Goal: Transaction & Acquisition: Purchase product/service

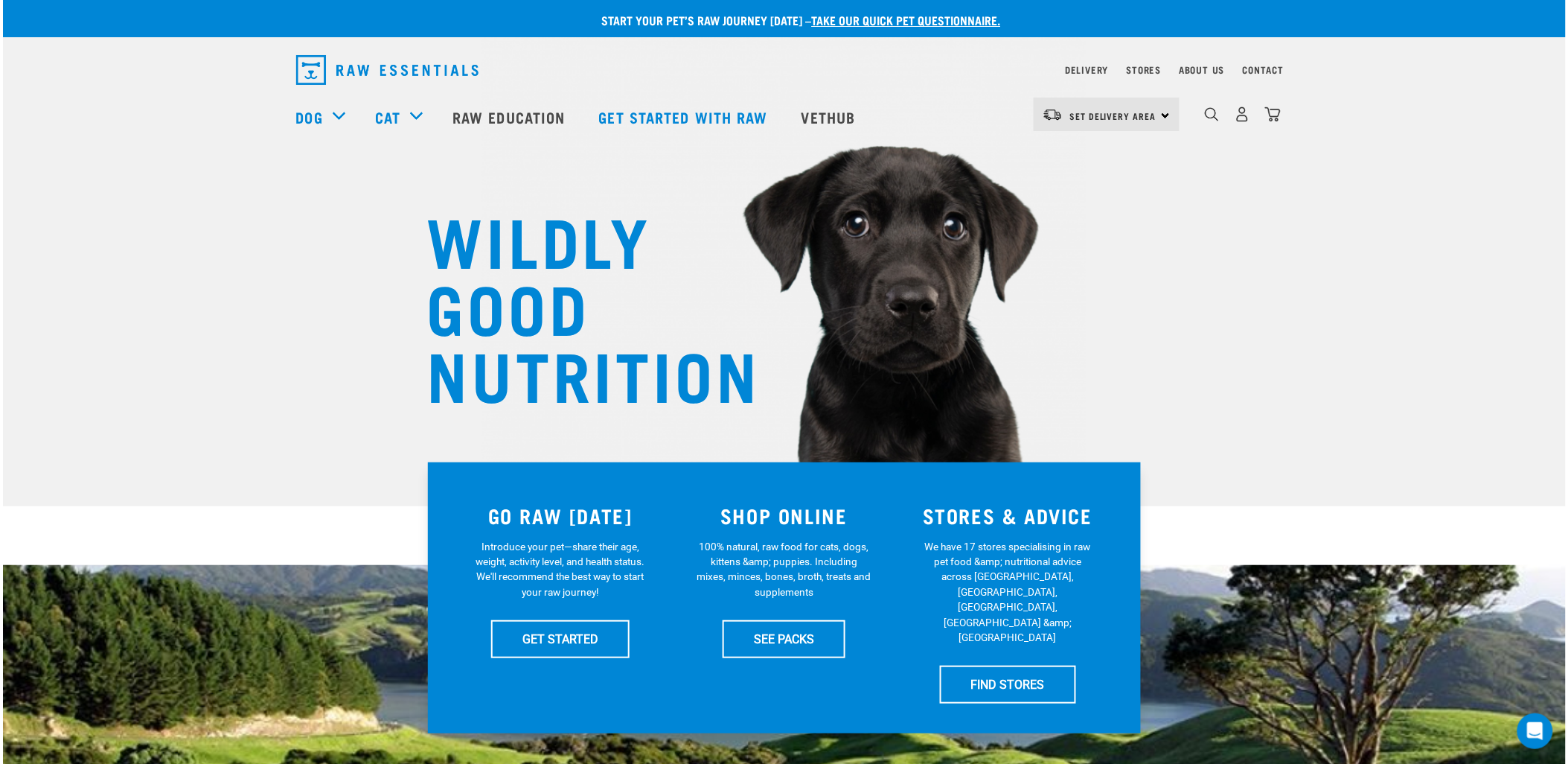
click at [1160, 114] on div "Set Delivery Area North Island South Island" at bounding box center [1106, 114] width 146 height 33
click at [1109, 153] on link "[GEOGRAPHIC_DATA]" at bounding box center [1104, 157] width 143 height 32
click at [1243, 122] on img "dropdown navigation" at bounding box center [1242, 114] width 15 height 15
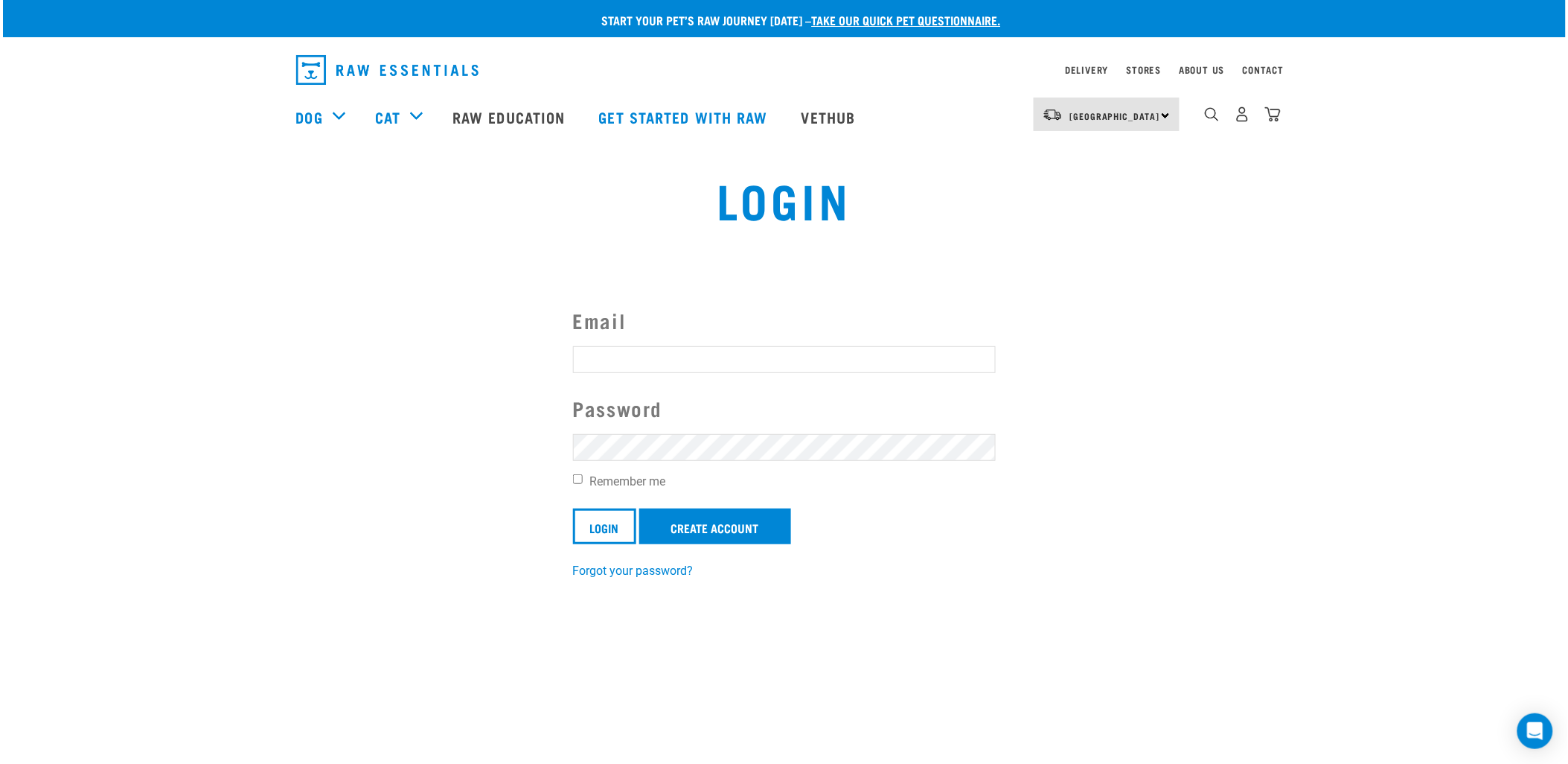
click at [623, 358] on input "Email" at bounding box center [784, 359] width 423 height 27
type input "[EMAIL_ADDRESS][DOMAIN_NAME]"
click at [611, 525] on input "Login" at bounding box center [605, 527] width 63 height 35
click at [34, 354] on button "delete" at bounding box center [26, 345] width 15 height 15
click at [864, 369] on input "Email" at bounding box center [784, 359] width 423 height 27
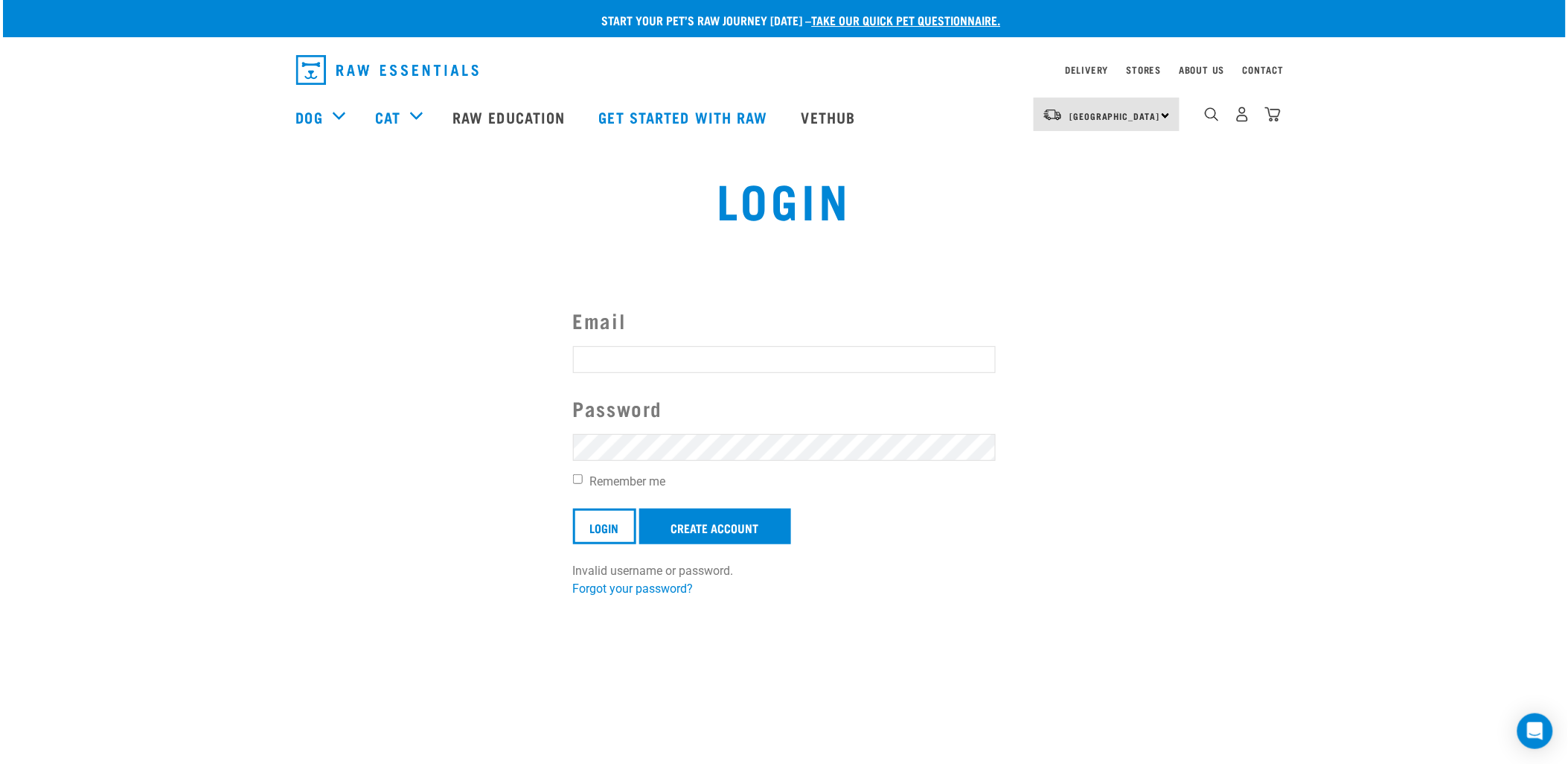
click at [1066, 411] on section "Email Password Remember me Login Create Account Invalid username or password. F…" at bounding box center [784, 442] width 1563 height 348
click at [658, 589] on link "Forgot your password?" at bounding box center [633, 588] width 120 height 14
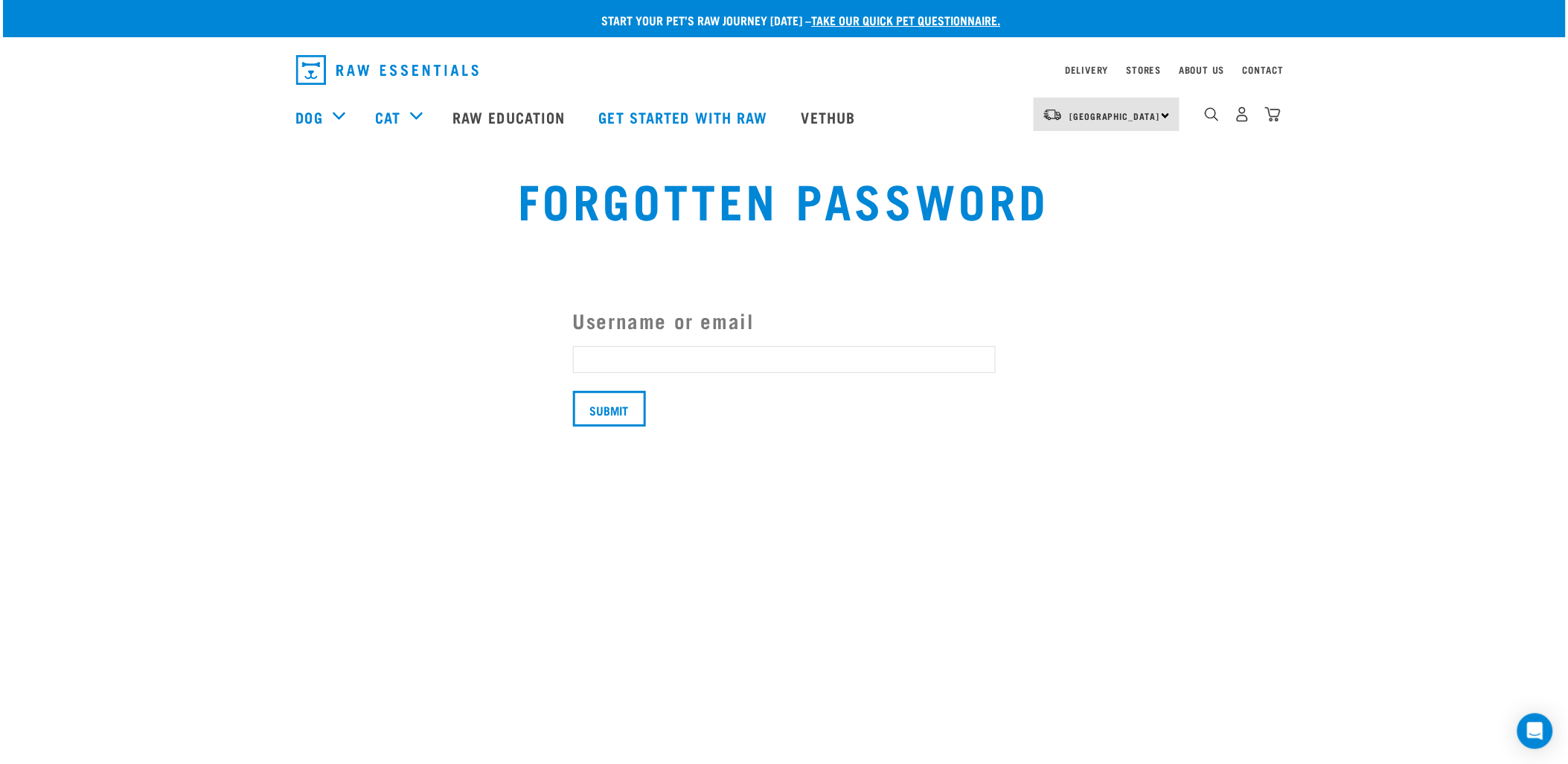
click at [603, 346] on input "Username or email" at bounding box center [784, 359] width 423 height 27
type input "1950f1truck@gmail.com"
click at [626, 414] on input "Submit" at bounding box center [609, 409] width 73 height 35
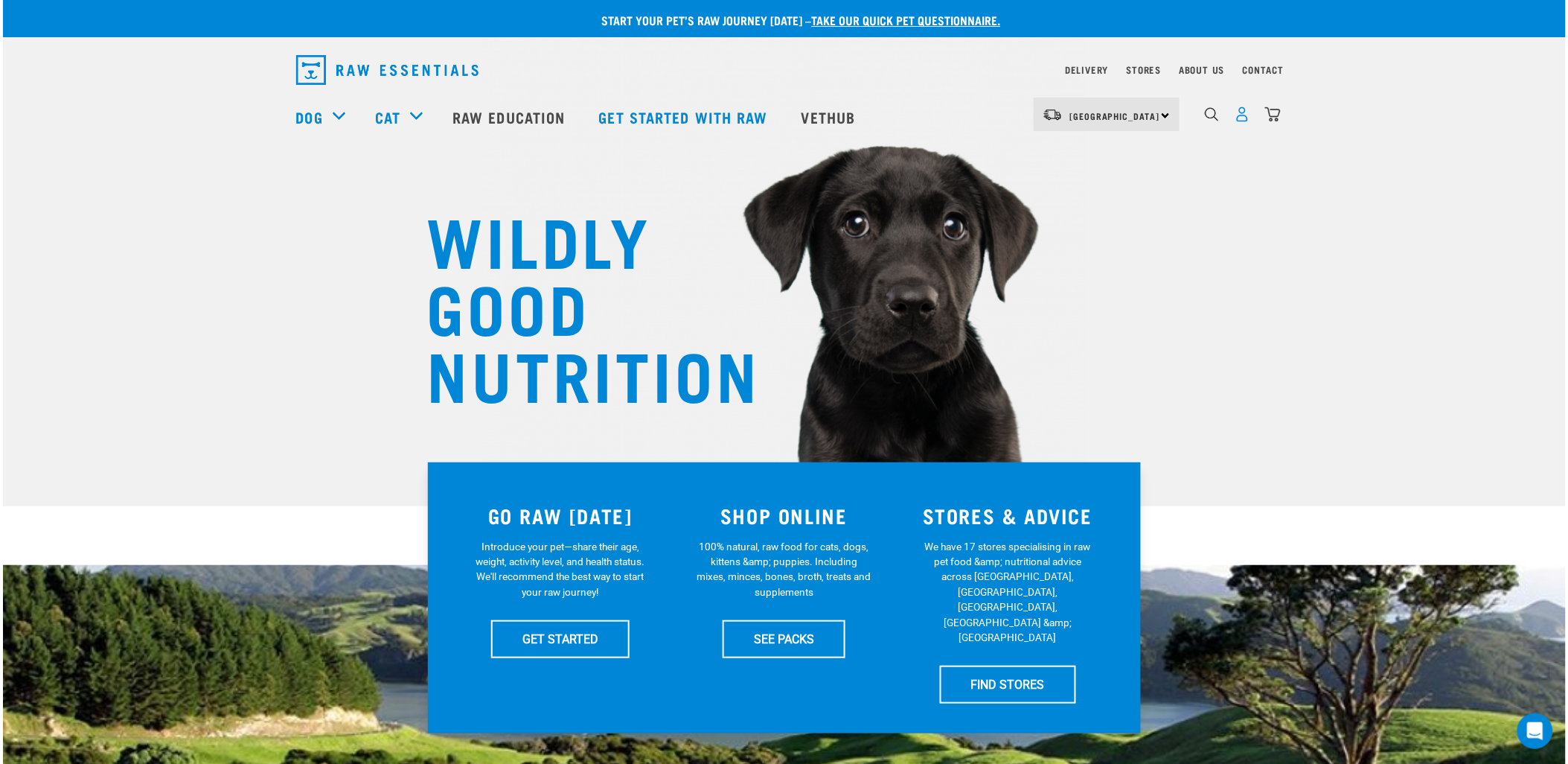
click at [1243, 116] on img "dropdown navigation" at bounding box center [1242, 114] width 15 height 15
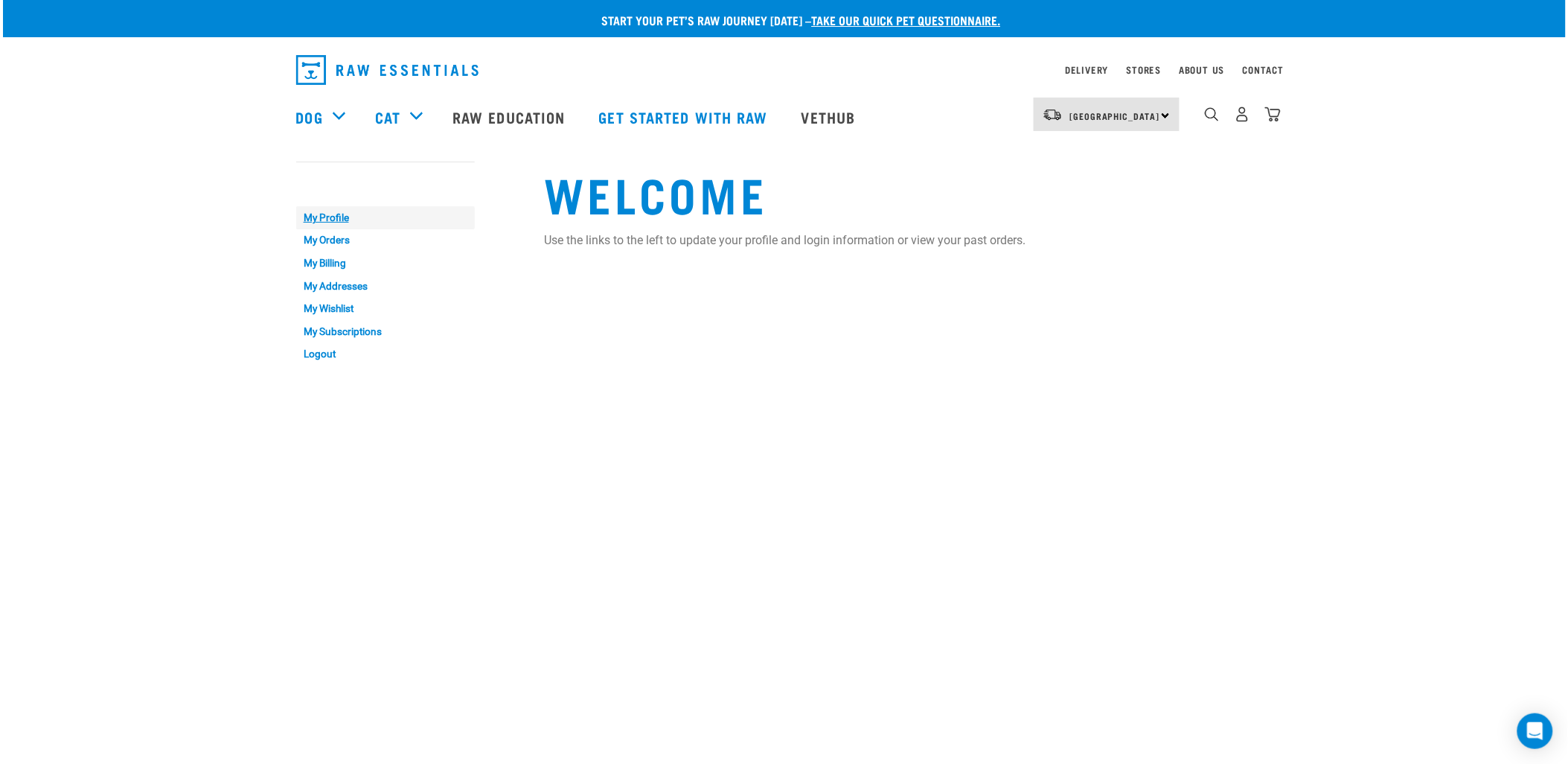
click at [333, 217] on link "My Profile" at bounding box center [385, 217] width 179 height 23
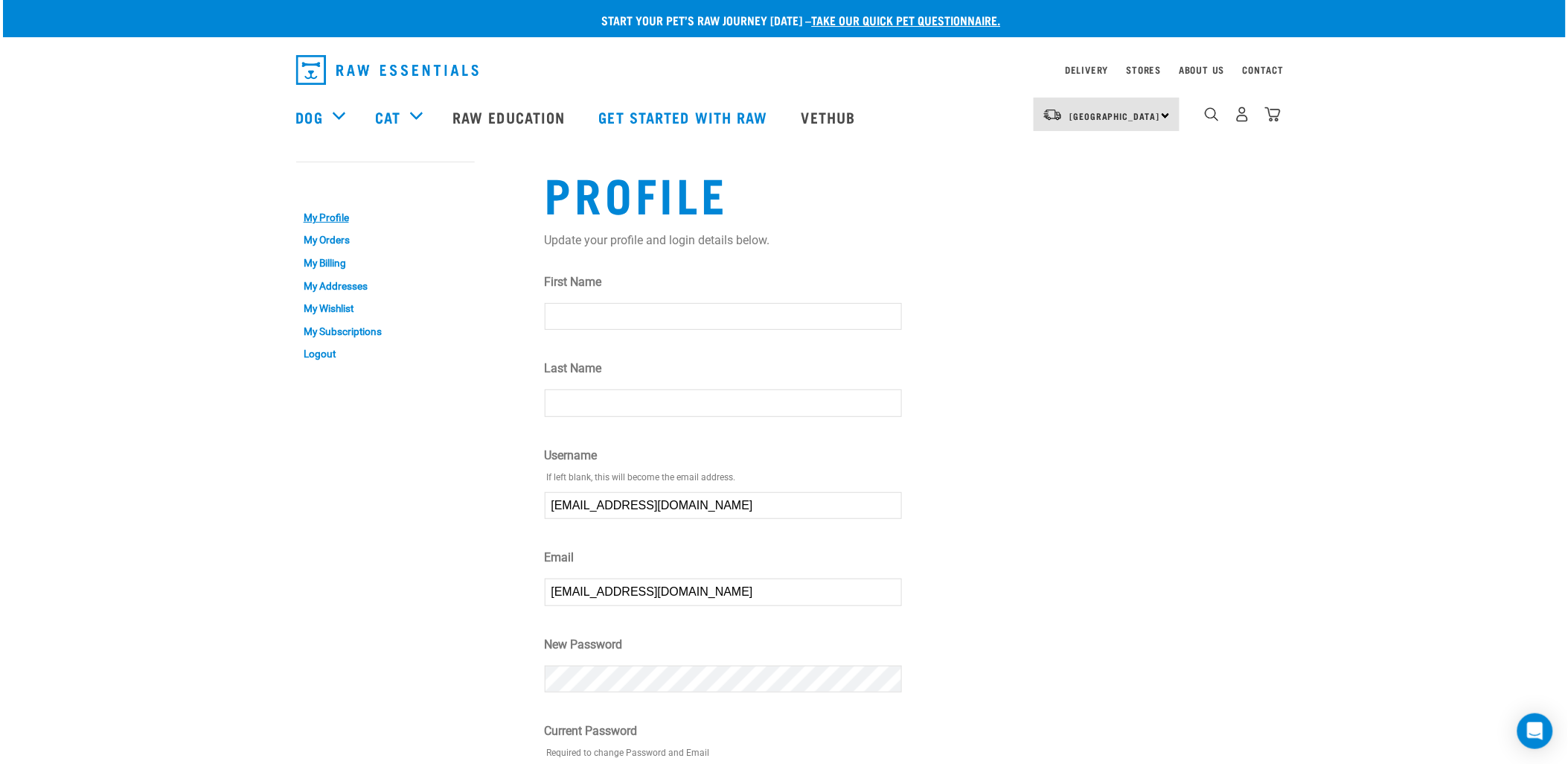
click at [625, 313] on input "First Name" at bounding box center [724, 316] width 358 height 27
type input "[PERSON_NAME]"
type input "Keesing"
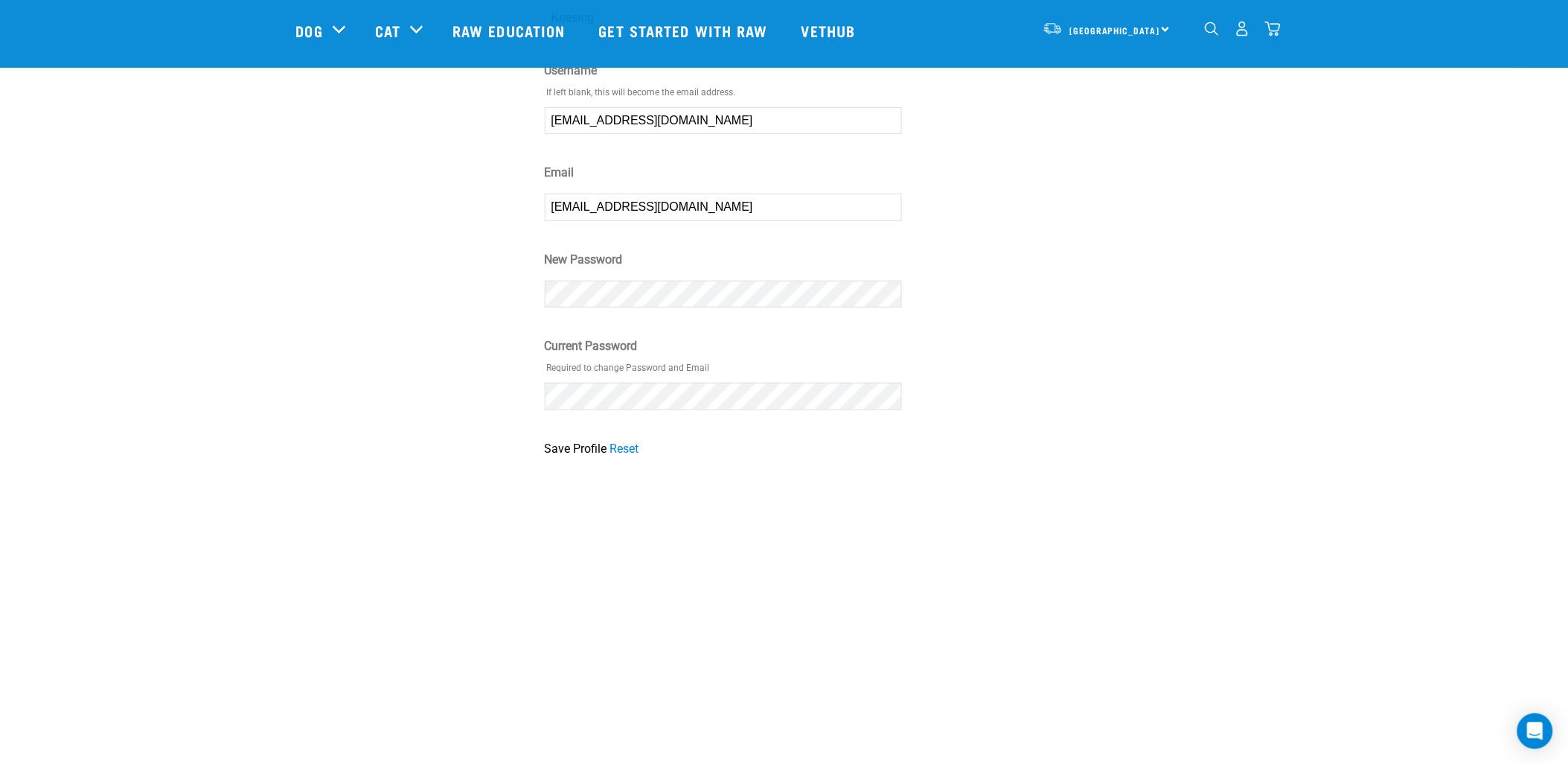
scroll to position [331, 0]
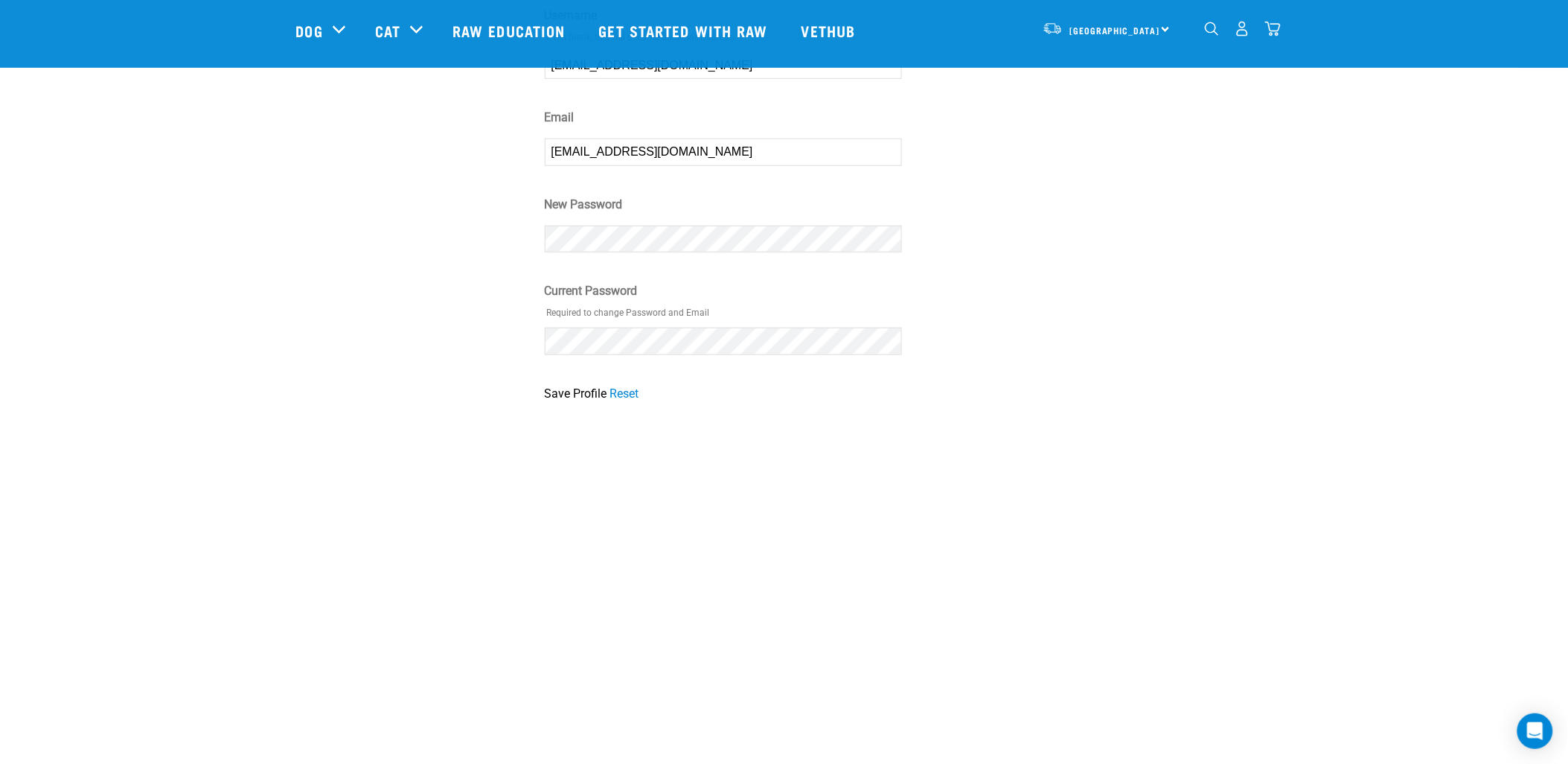
click at [474, 382] on div "My Account My Profile My Orders My Billing My Addresses My Wishlist My Subscrip…" at bounding box center [411, 59] width 249 height 706
click at [625, 392] on link "Reset" at bounding box center [625, 393] width 29 height 14
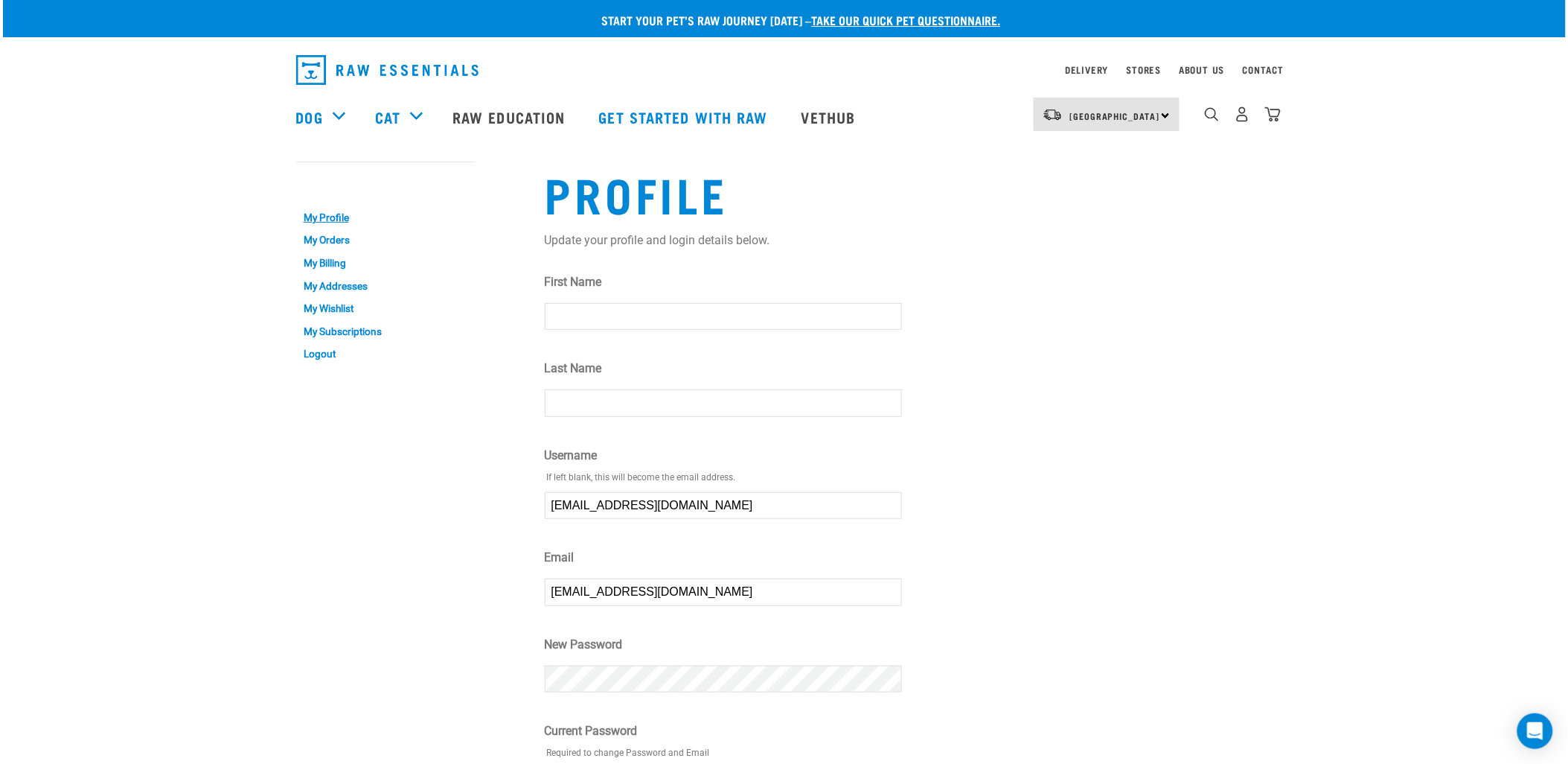
click at [592, 308] on input "First Name" at bounding box center [724, 316] width 358 height 27
type input "[PERSON_NAME]"
type input "Keesing"
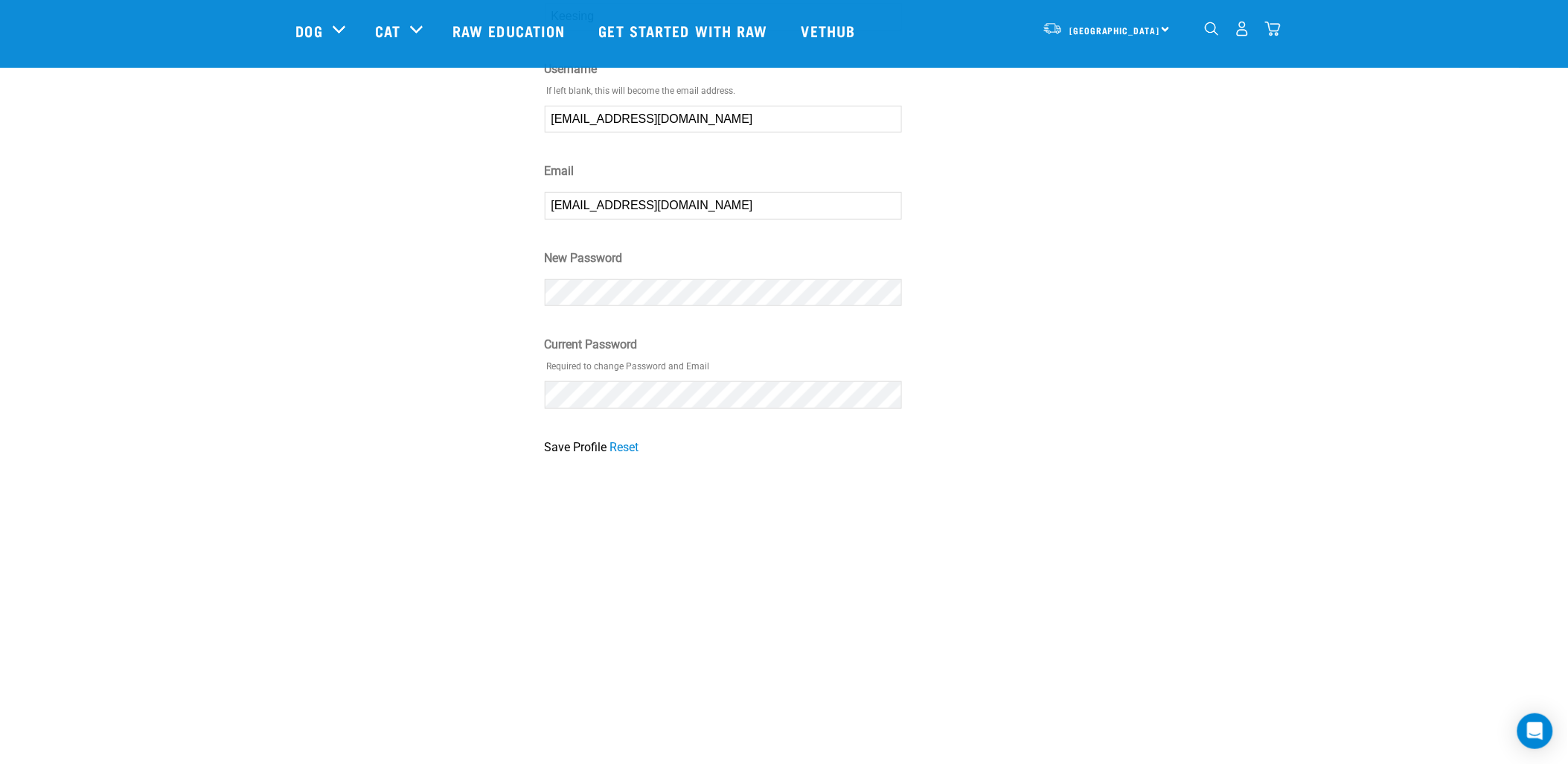
scroll to position [248, 0]
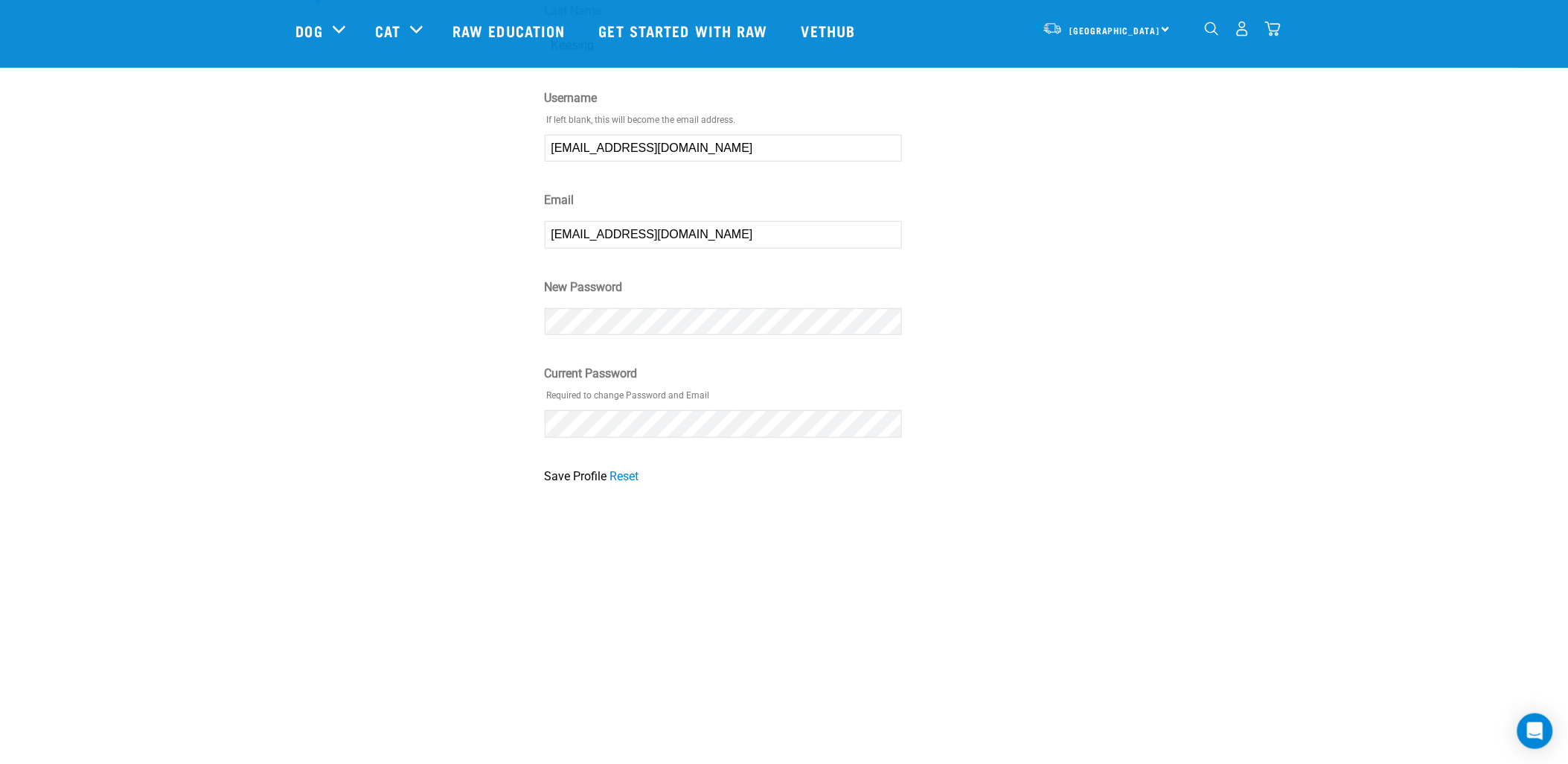
click at [1035, 414] on div "Profile Update your profile and login details below. First Name [PERSON_NAME] L…" at bounding box center [908, 141] width 746 height 706
click at [555, 472] on input "Save Profile" at bounding box center [576, 476] width 62 height 18
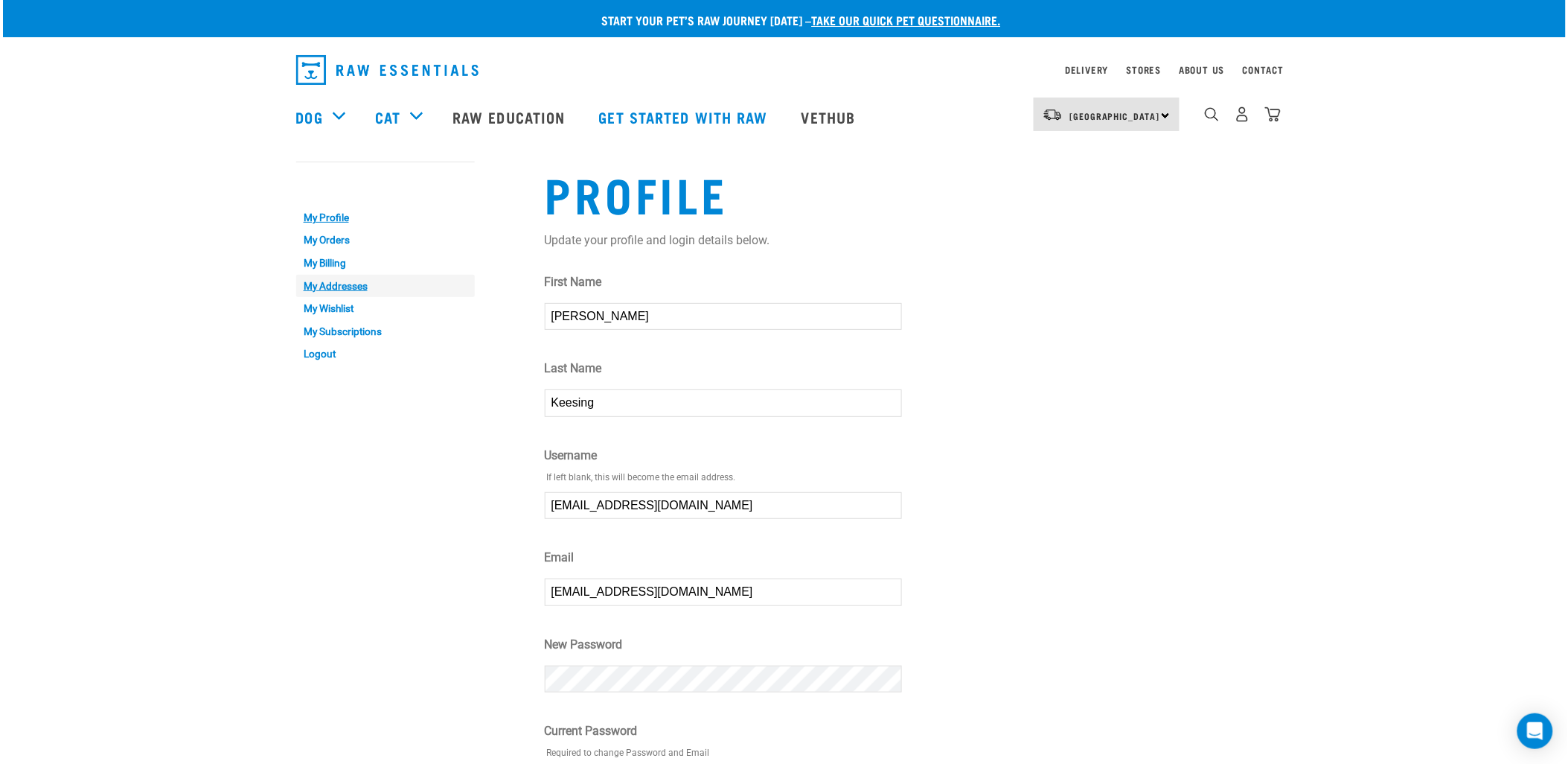
click at [342, 287] on link "My Addresses" at bounding box center [385, 286] width 179 height 23
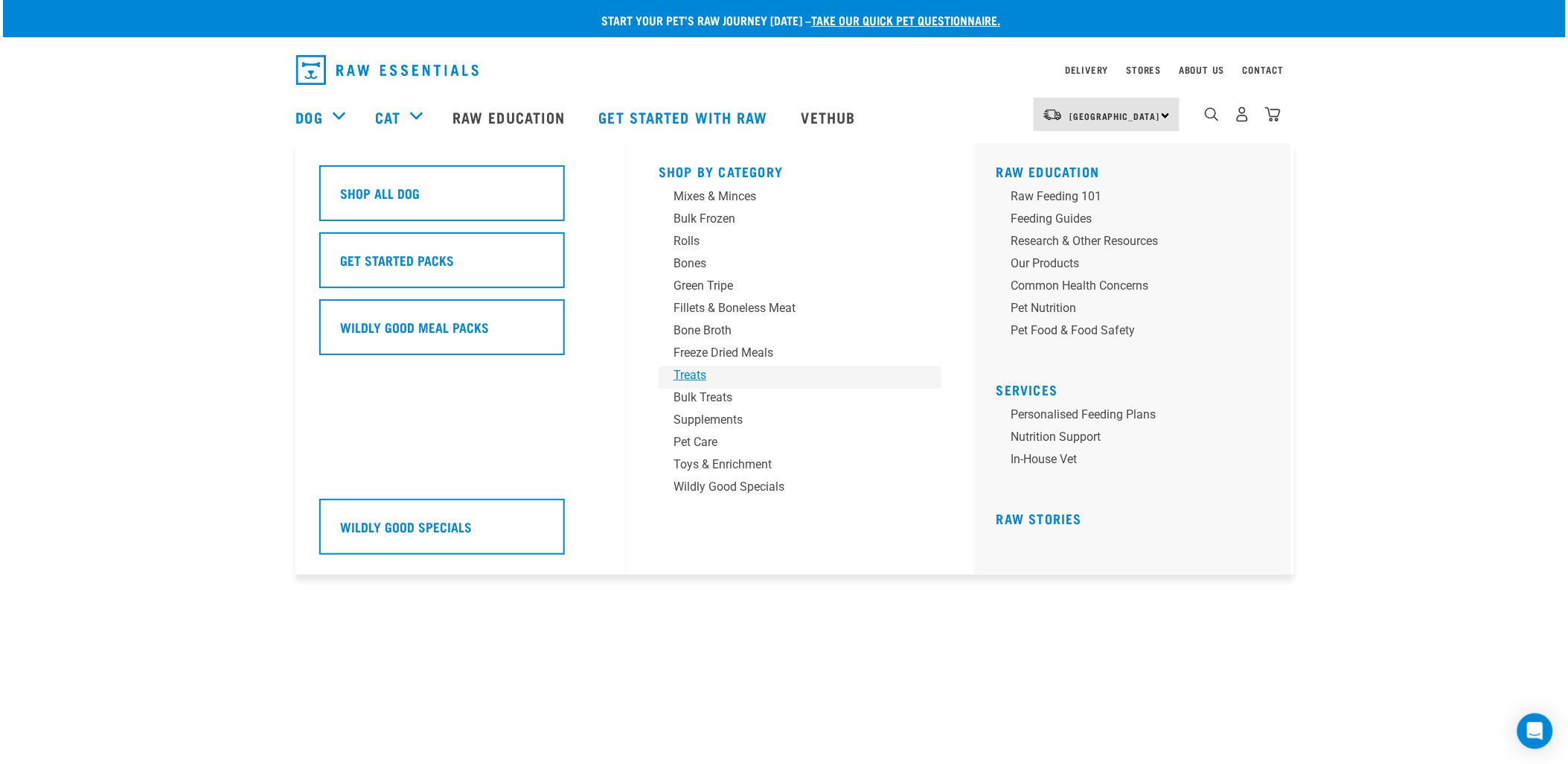
click at [695, 376] on div "Treats" at bounding box center [789, 375] width 232 height 18
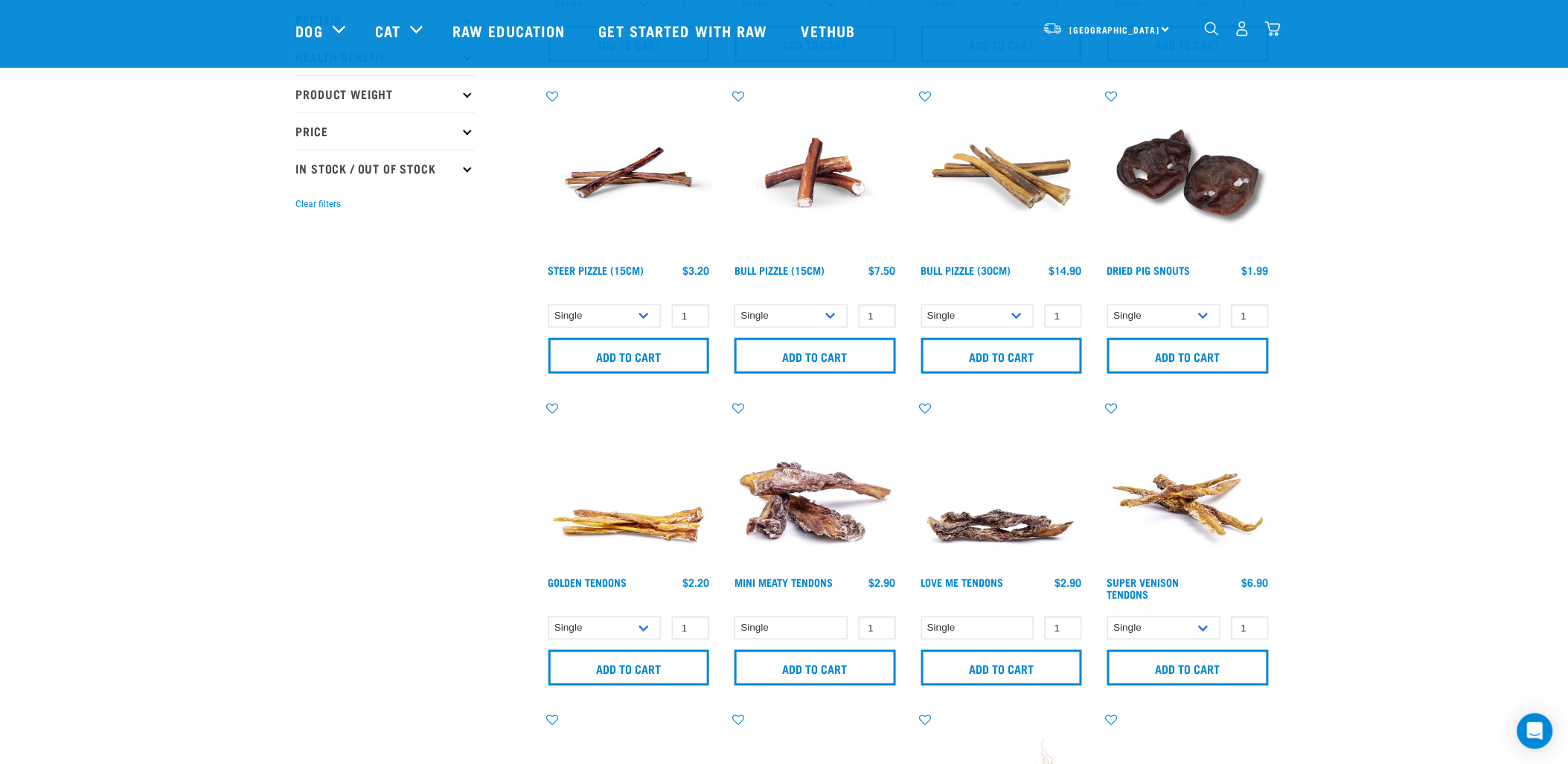
scroll to position [413, 0]
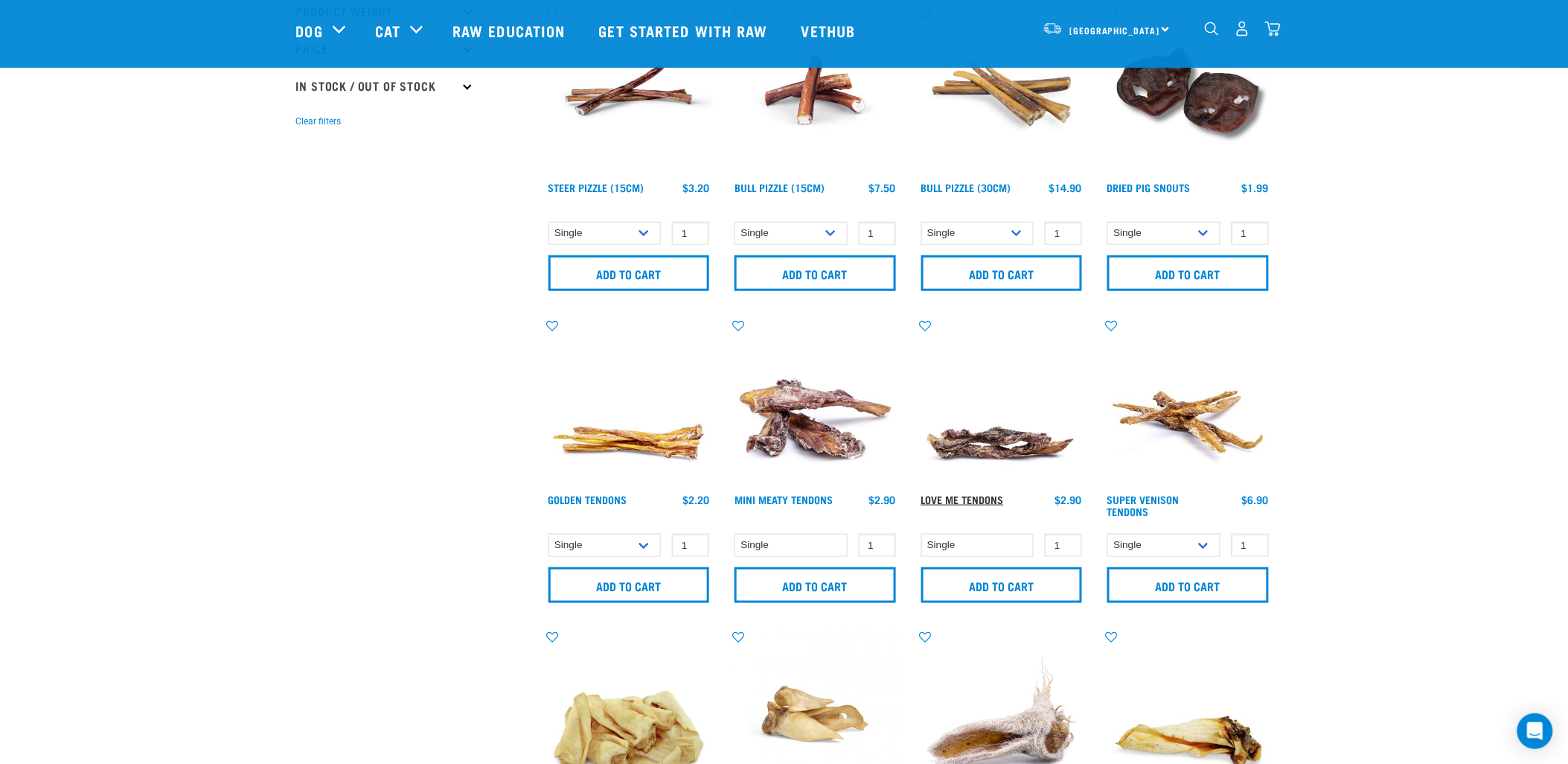
click at [967, 496] on link "Love Me Tendons" at bounding box center [962, 499] width 82 height 5
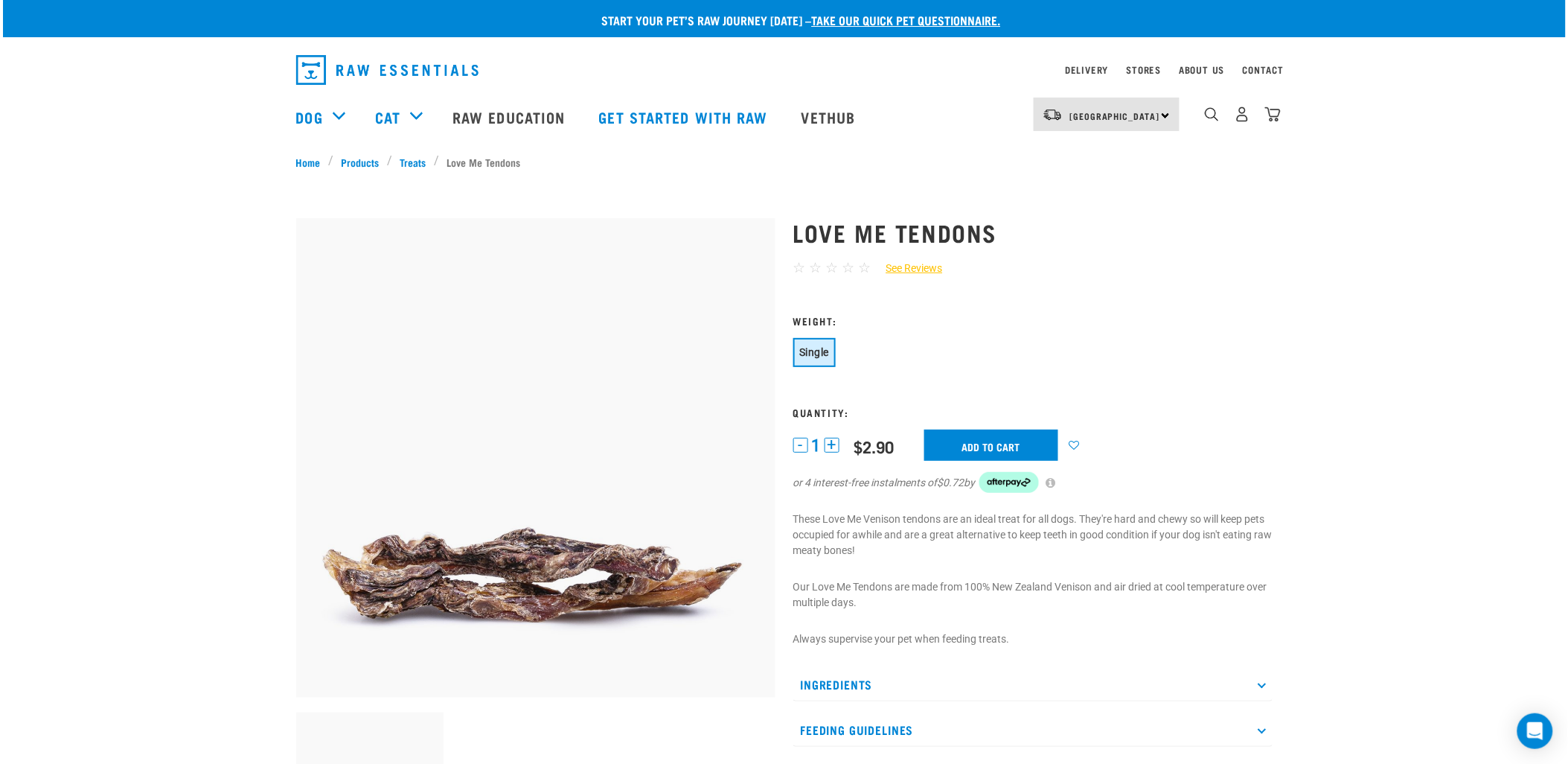
click at [836, 443] on button "+" at bounding box center [831, 445] width 15 height 15
click at [836, 443] on button "+" at bounding box center [831, 445] width 15 height 15
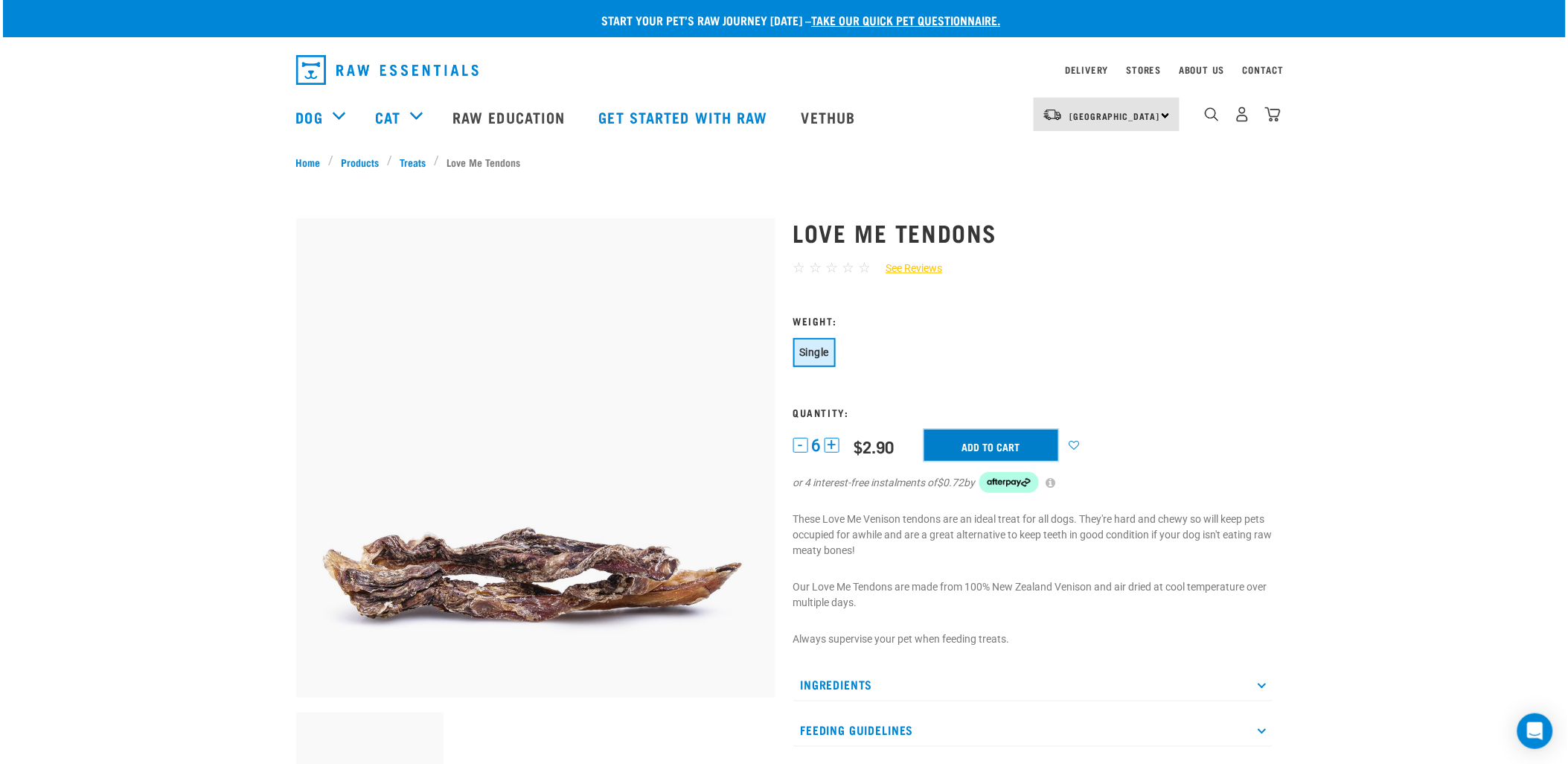
click at [985, 435] on input "Add to cart" at bounding box center [991, 445] width 134 height 32
click at [415, 159] on link "Treats" at bounding box center [413, 162] width 42 height 15
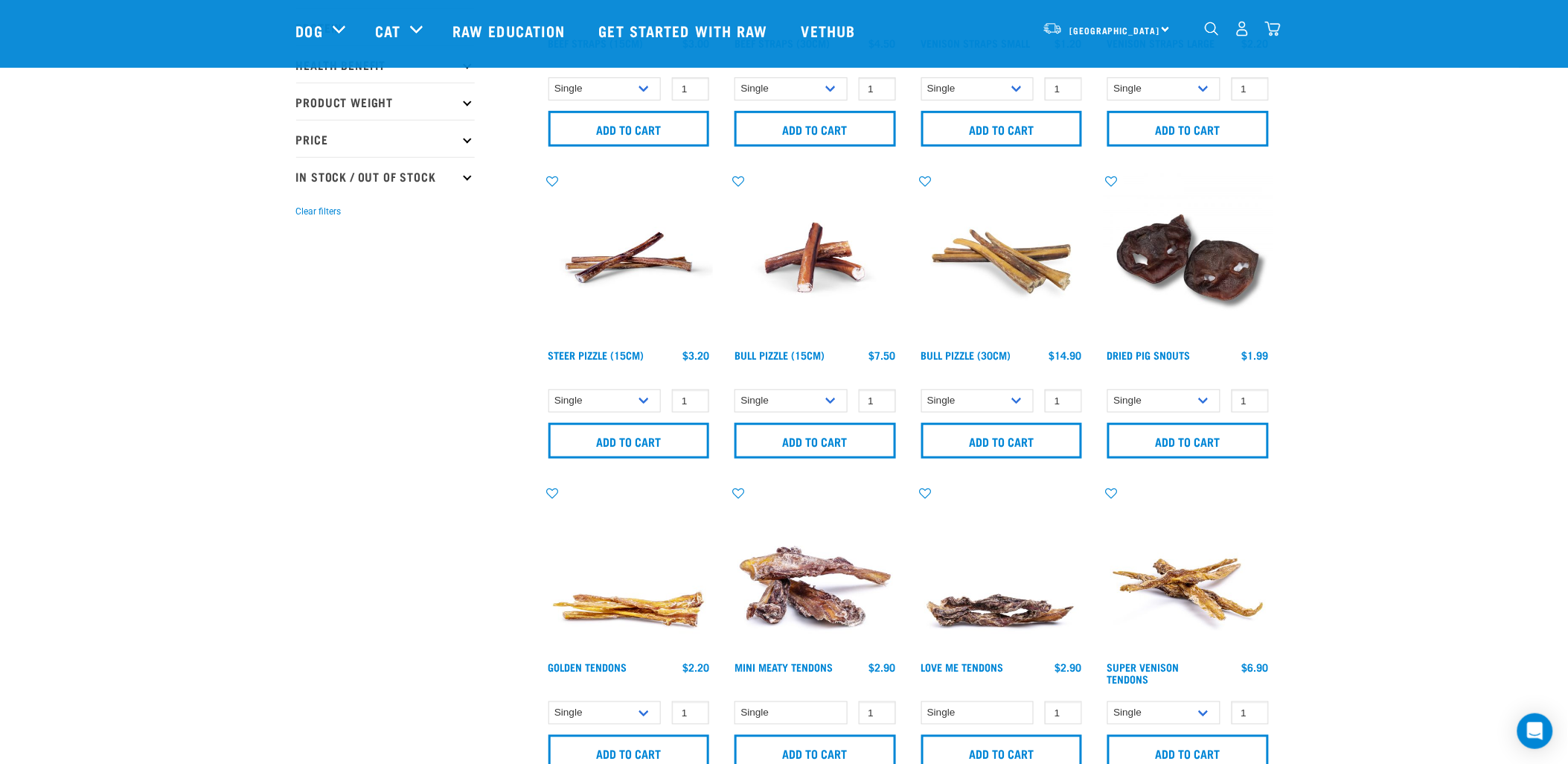
scroll to position [248, 0]
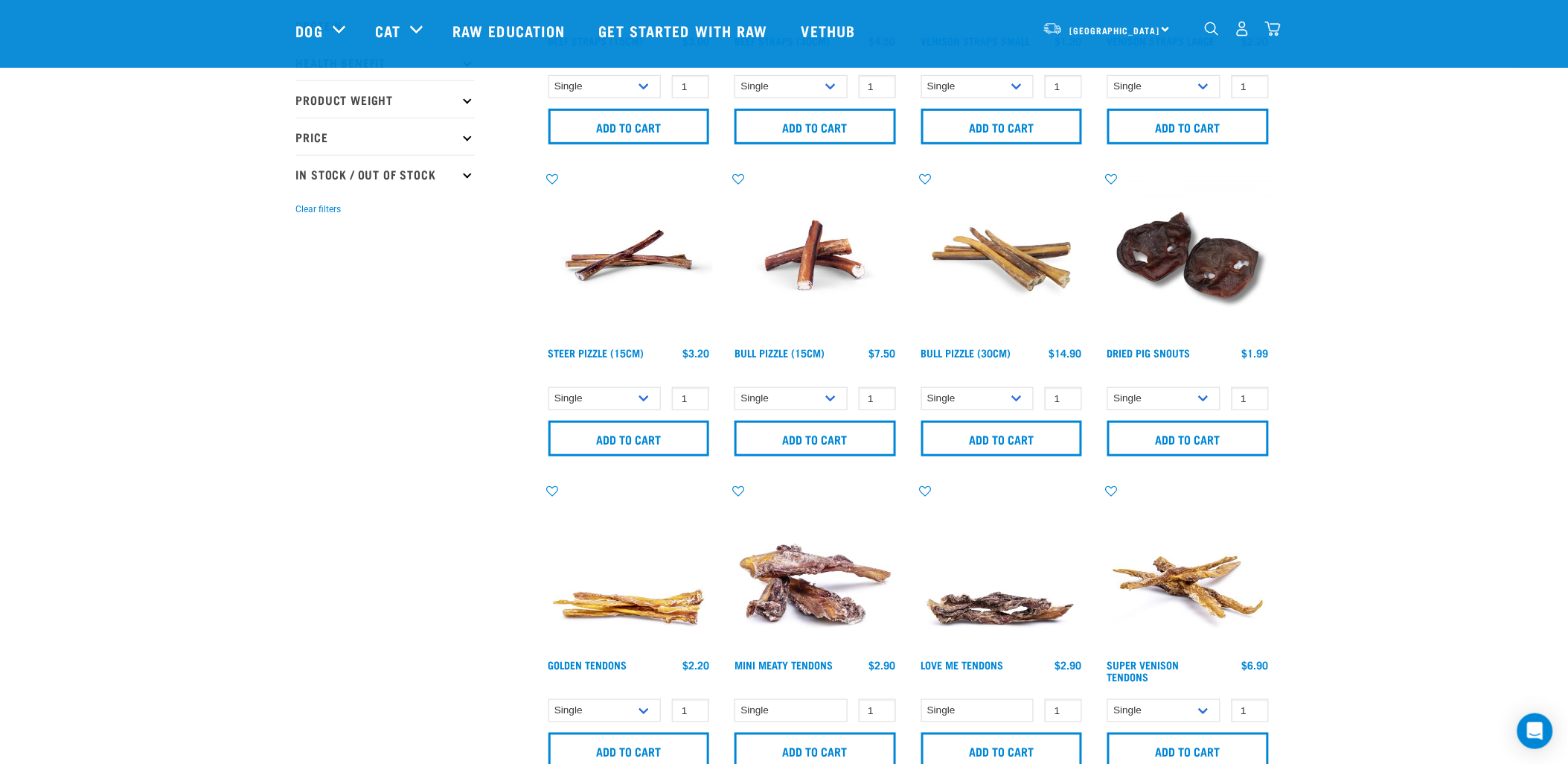
click at [1270, 30] on img "dropdown navigation" at bounding box center [1273, 29] width 15 height 15
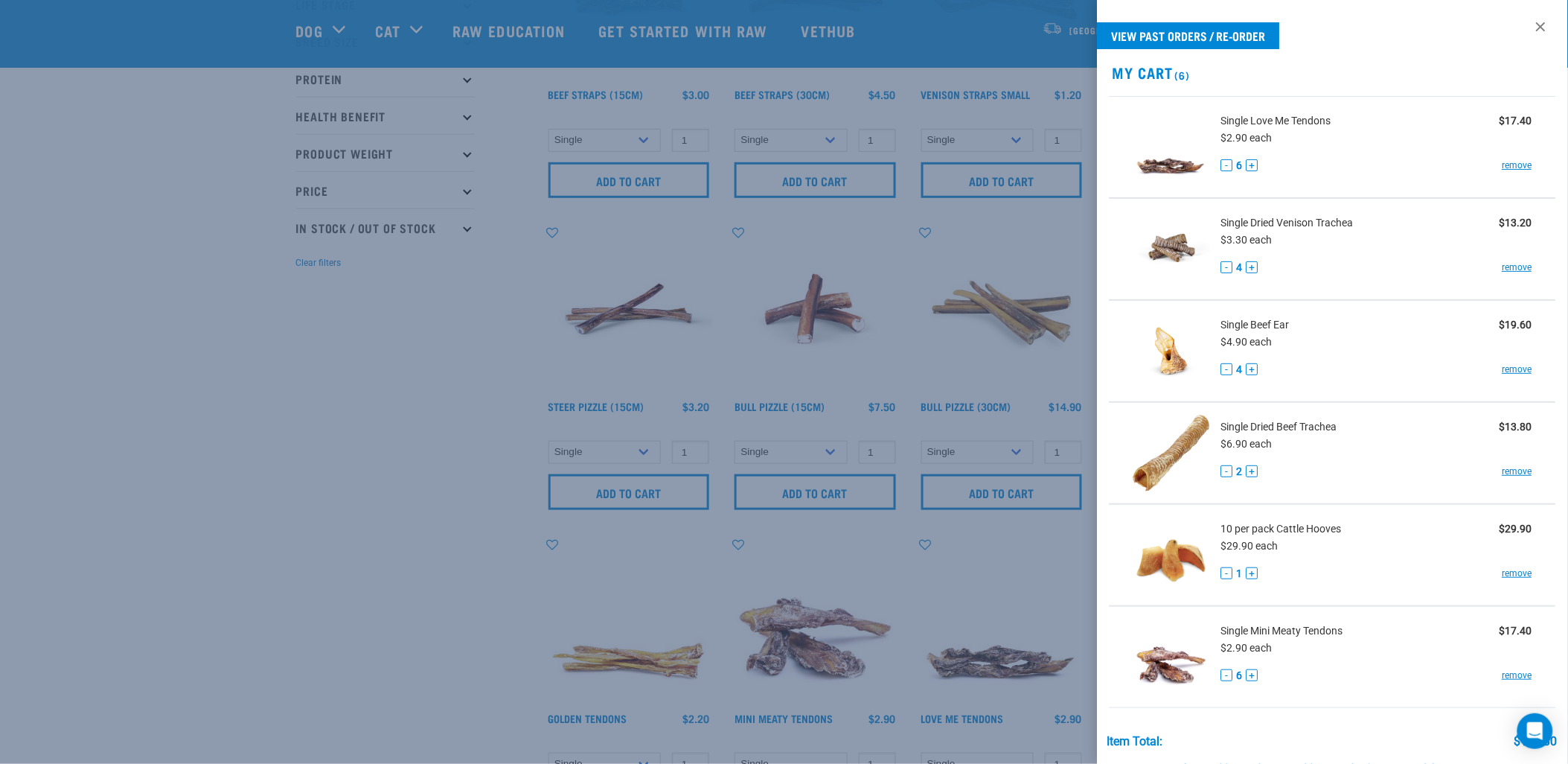
scroll to position [165, 0]
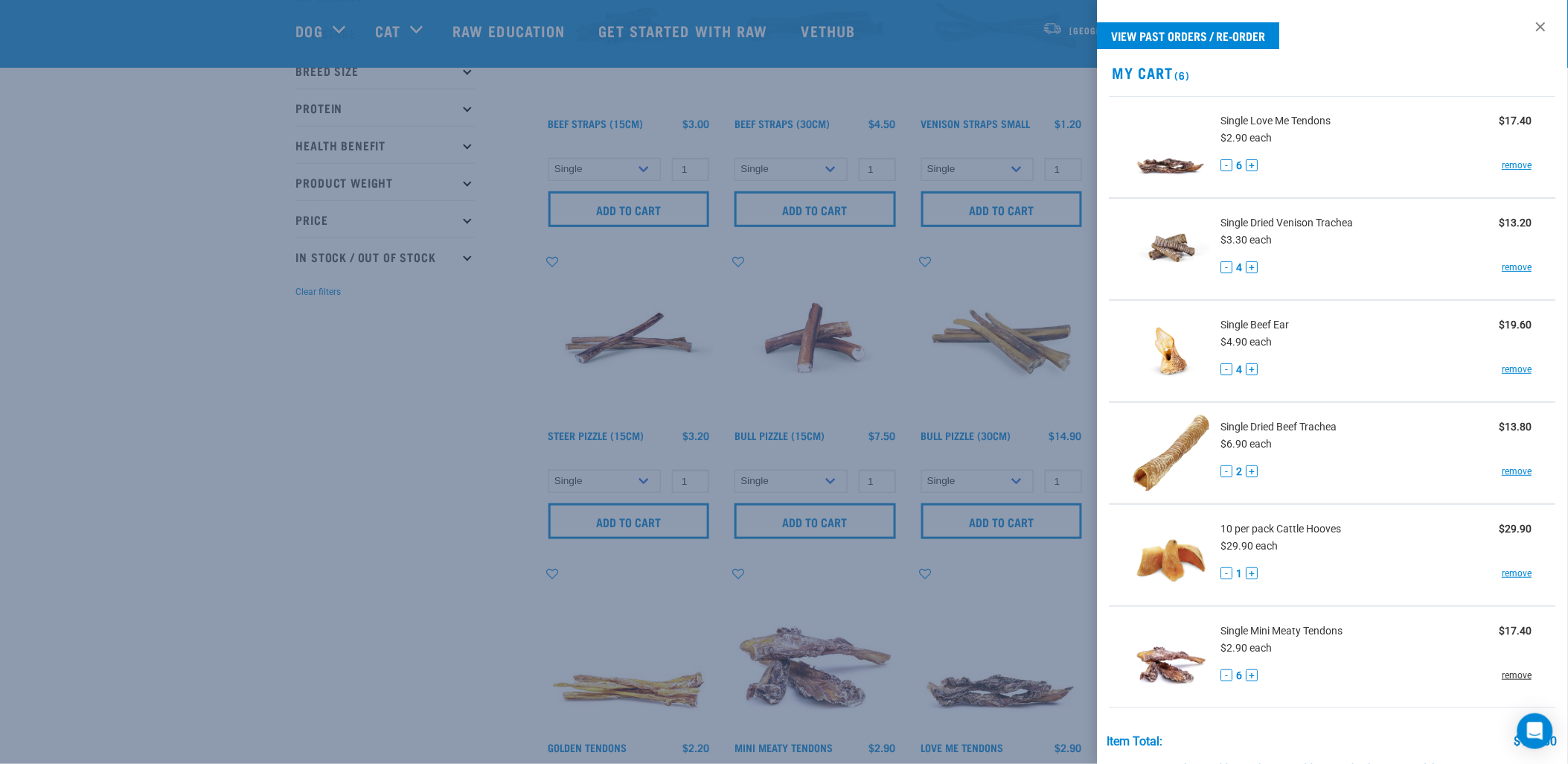
click at [1506, 682] on link "remove" at bounding box center [1517, 675] width 30 height 13
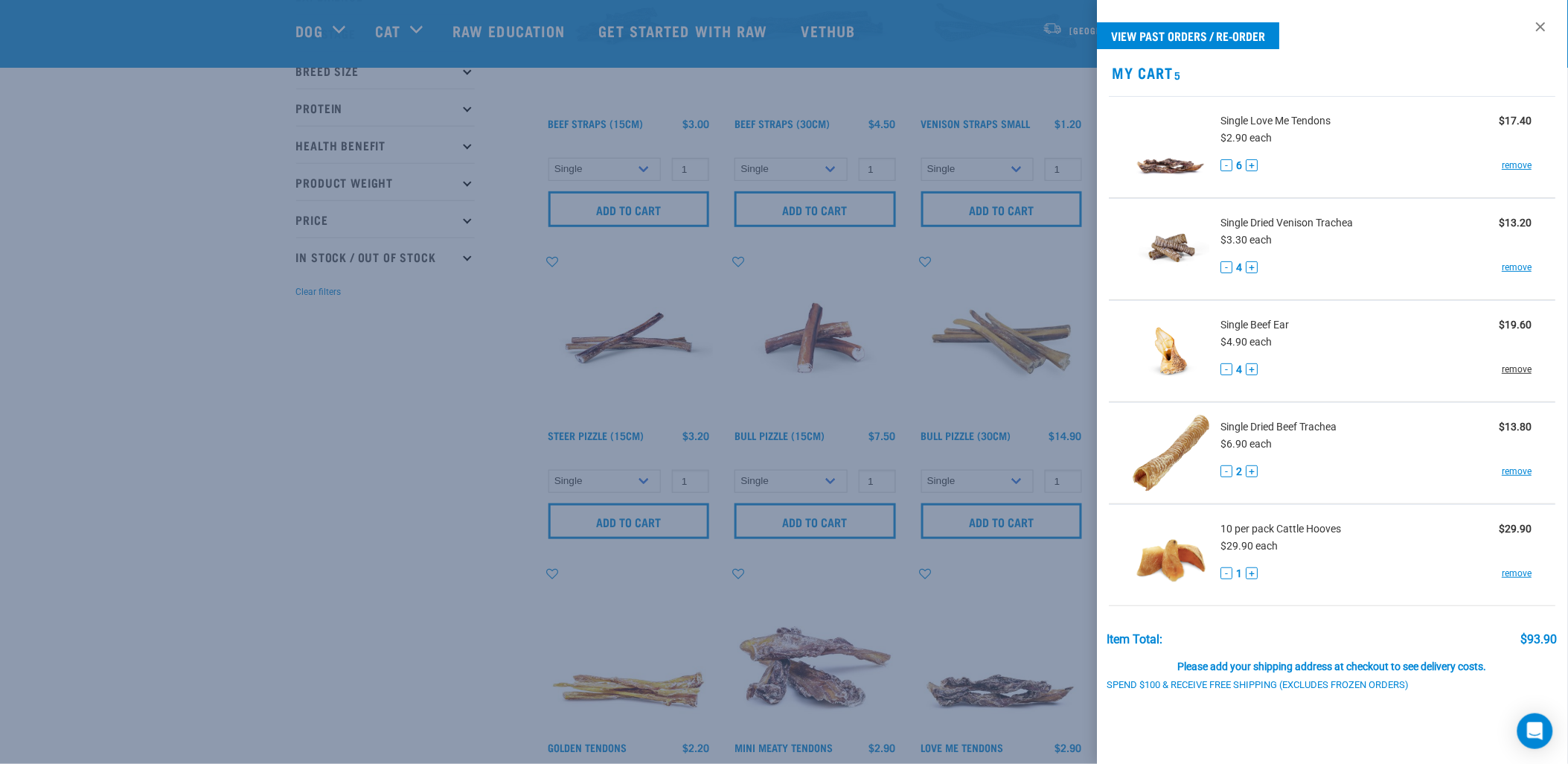
click at [1503, 366] on link "remove" at bounding box center [1517, 369] width 30 height 13
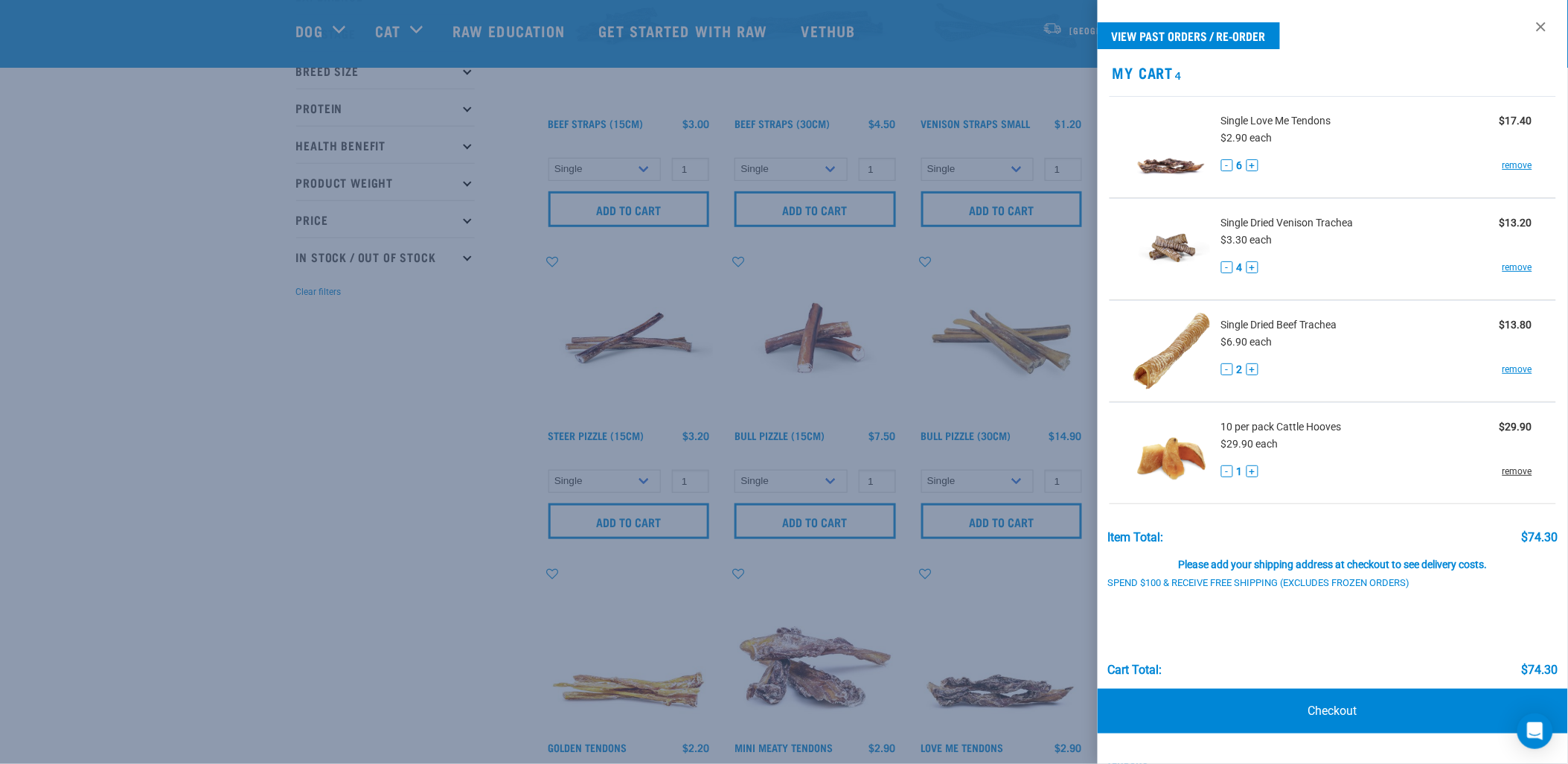
click at [1513, 473] on link "remove" at bounding box center [1517, 471] width 30 height 13
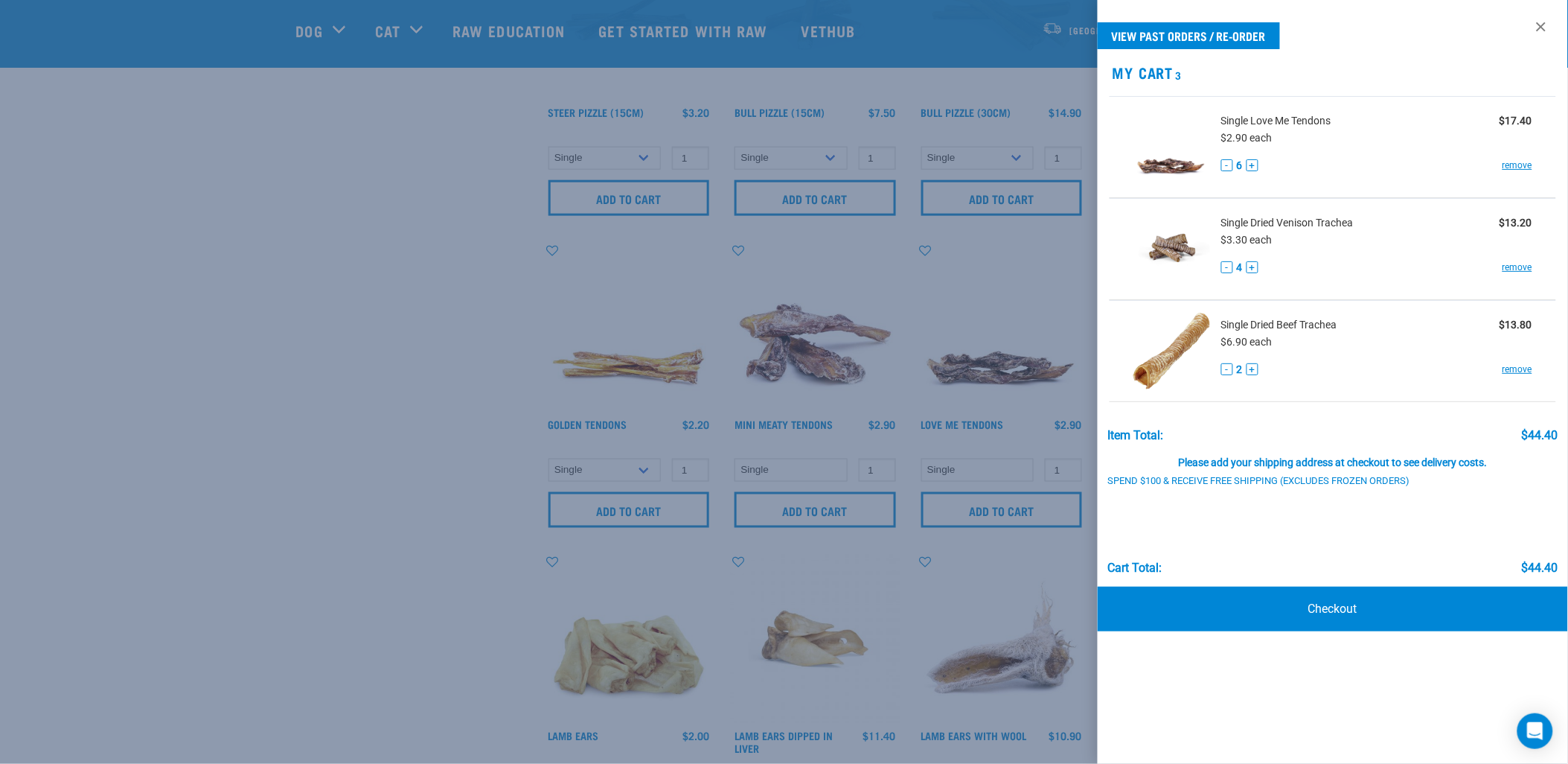
scroll to position [496, 0]
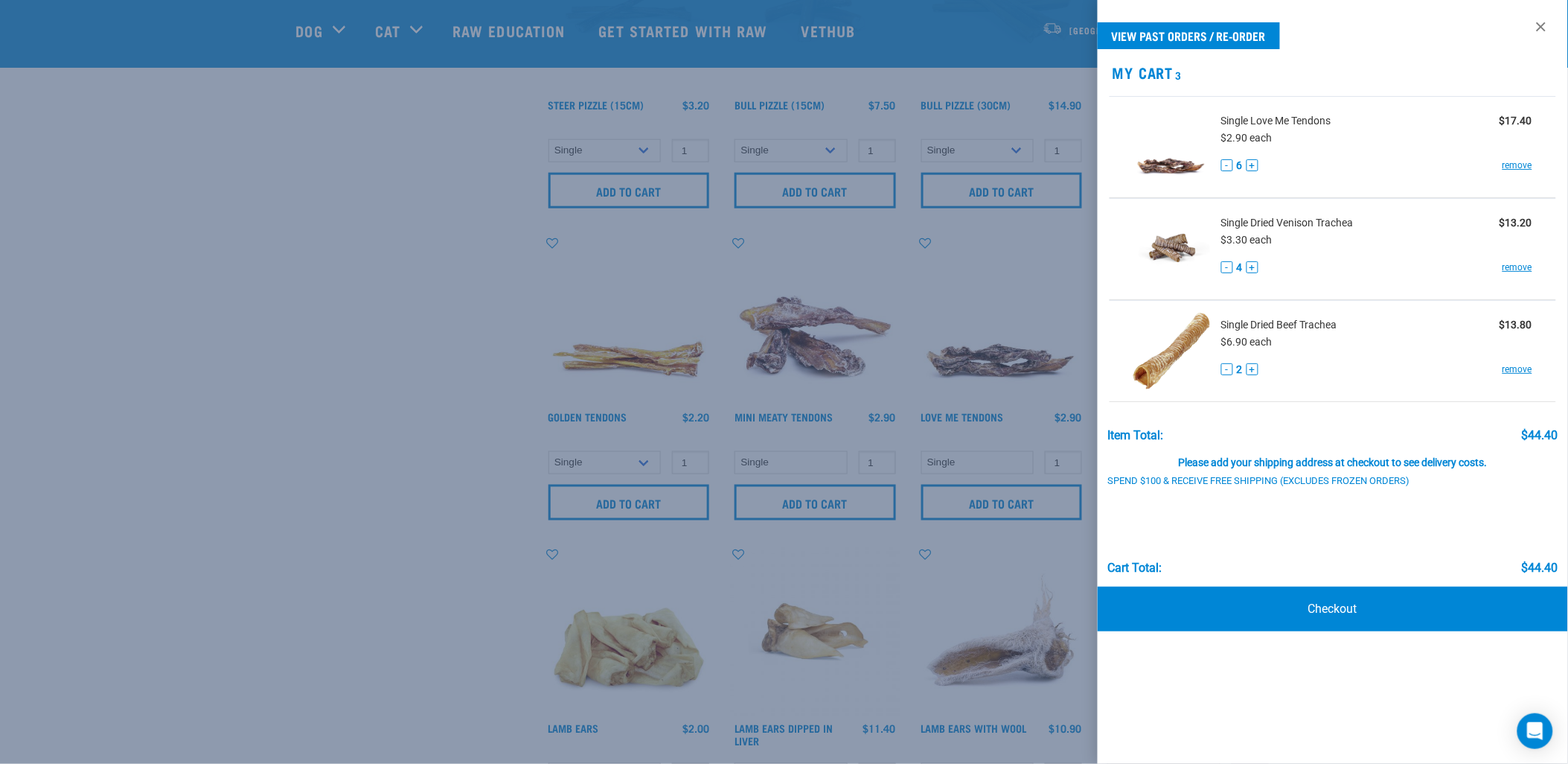
click at [400, 466] on div at bounding box center [784, 382] width 1568 height 764
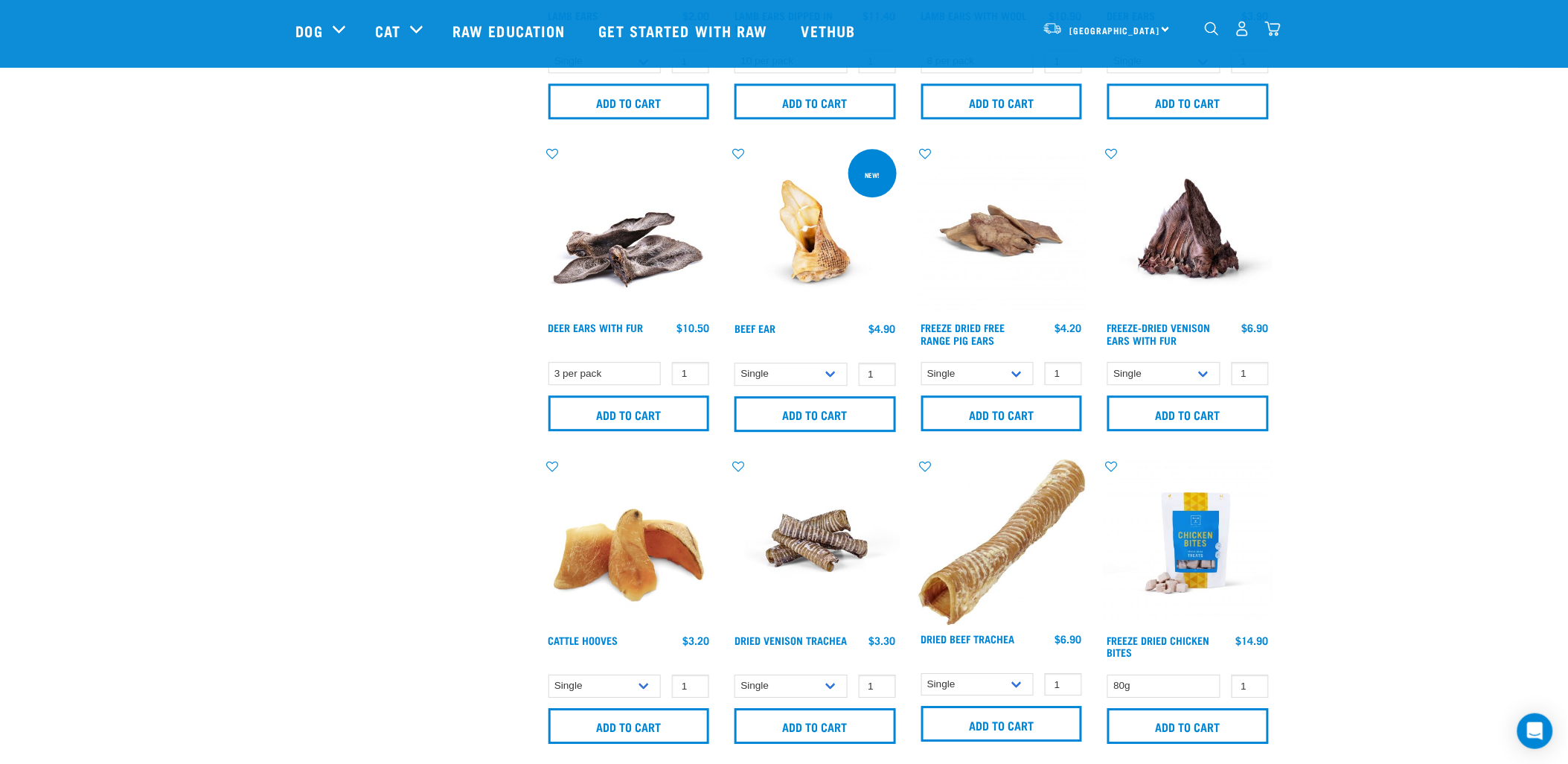
scroll to position [1240, 0]
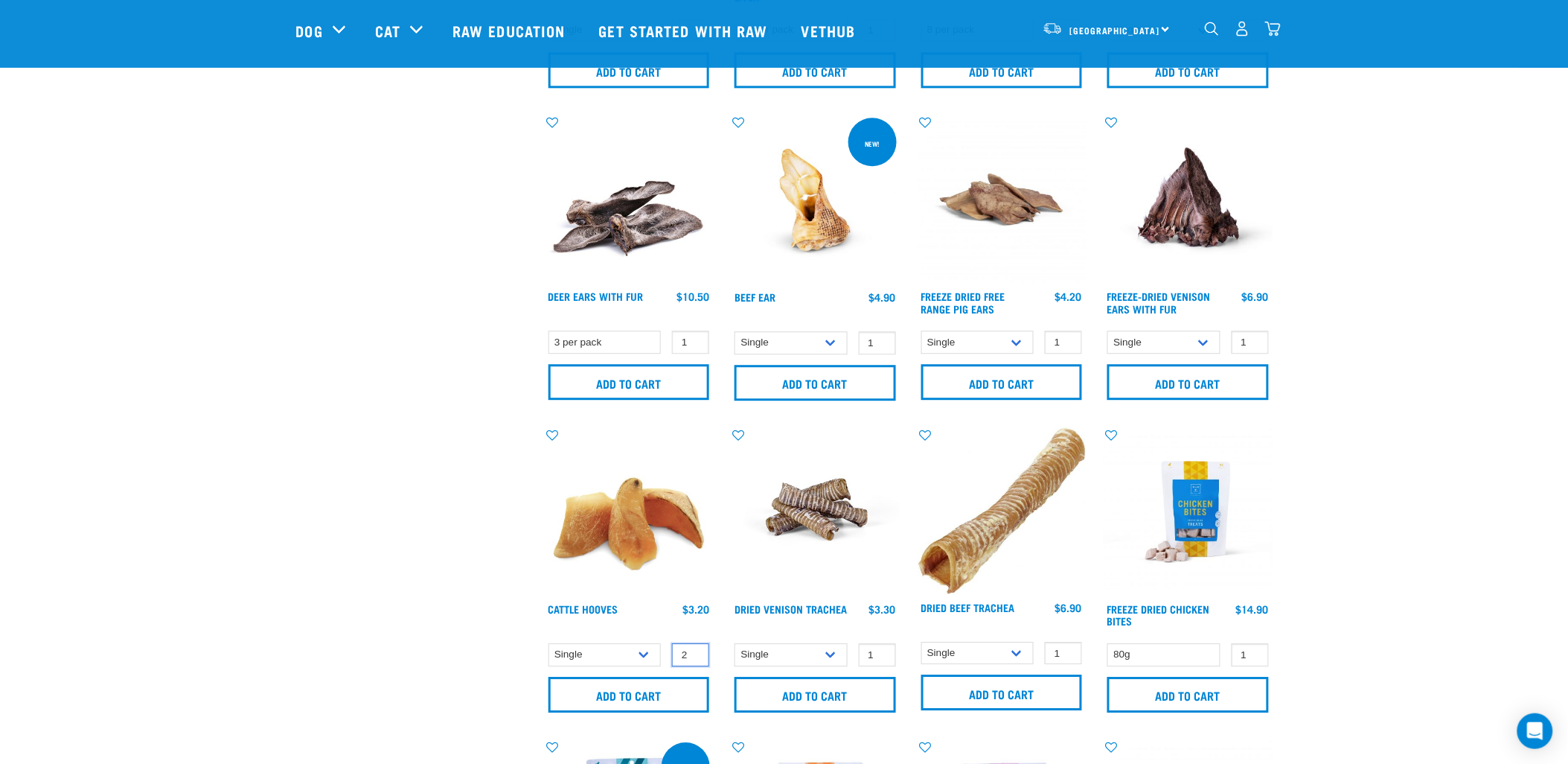
click at [693, 649] on input "2" at bounding box center [690, 655] width 37 height 23
click at [693, 649] on input "3" at bounding box center [690, 655] width 37 height 23
click at [693, 649] on input "4" at bounding box center [690, 655] width 37 height 23
click at [693, 649] on input "5" at bounding box center [690, 655] width 37 height 23
type input "6"
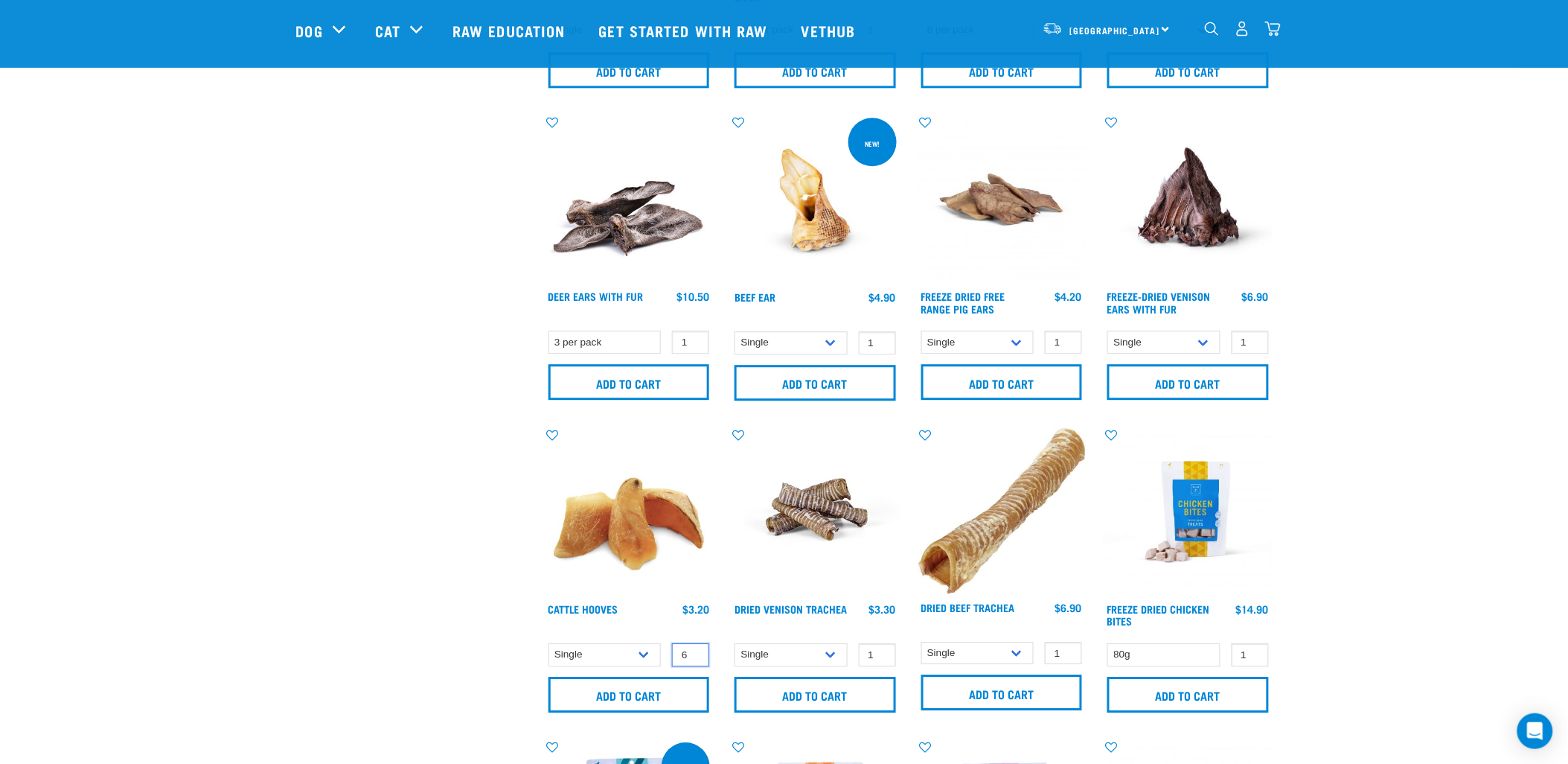
click at [693, 649] on input "6" at bounding box center [690, 655] width 37 height 23
click at [660, 701] on input "Add to cart" at bounding box center [630, 695] width 162 height 35
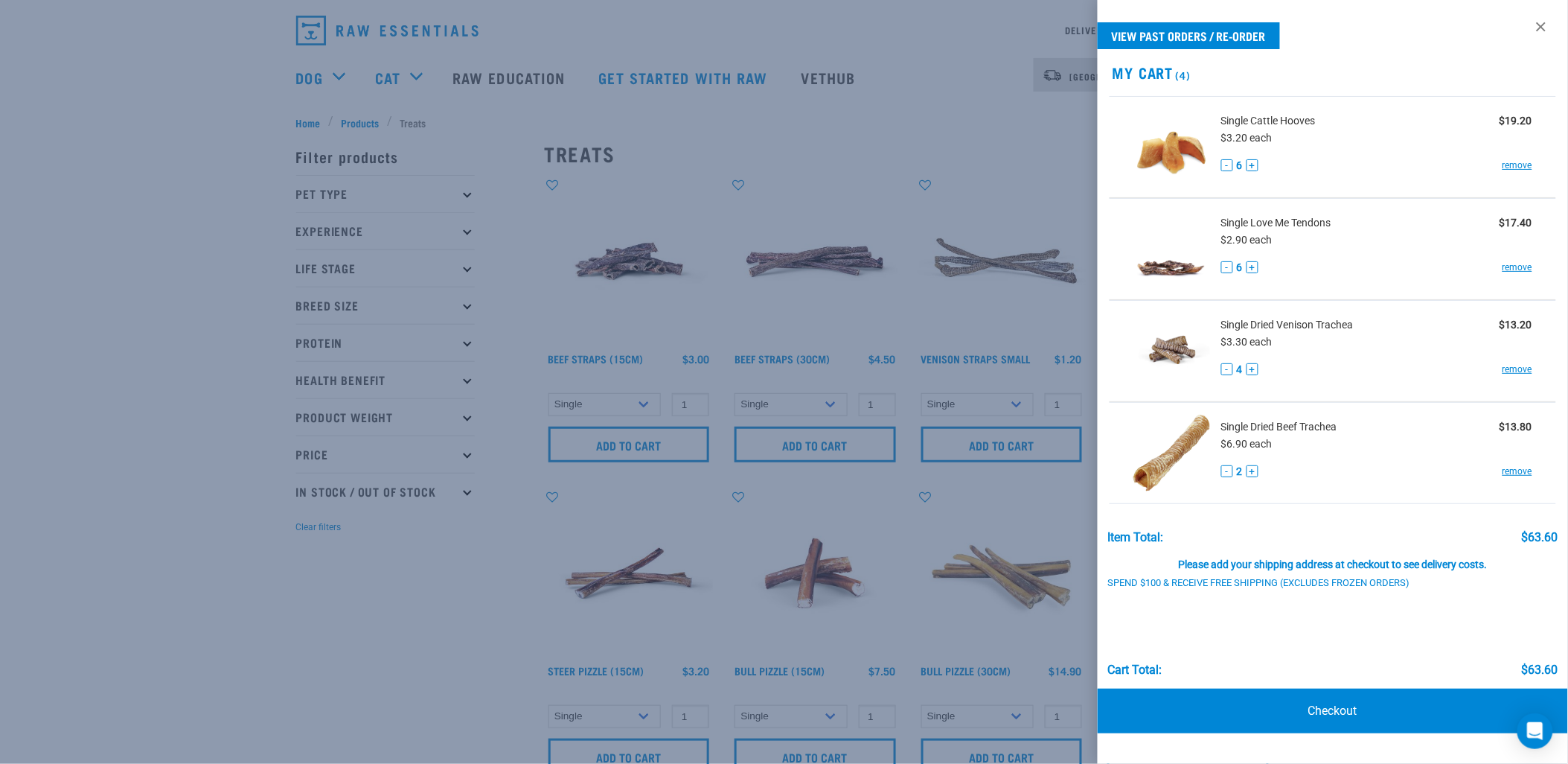
scroll to position [0, 0]
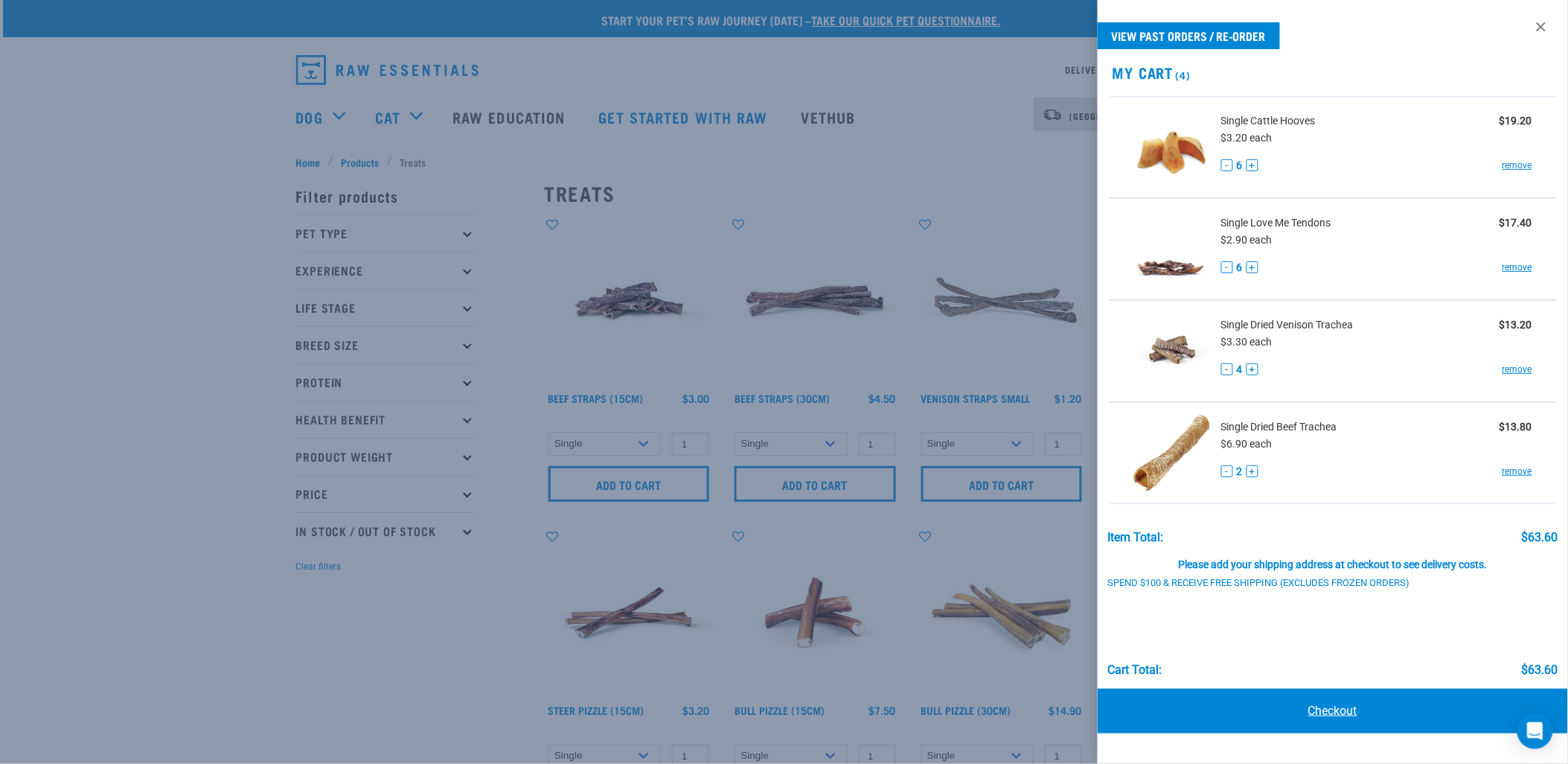
click at [1318, 709] on link "Checkout" at bounding box center [1332, 711] width 470 height 45
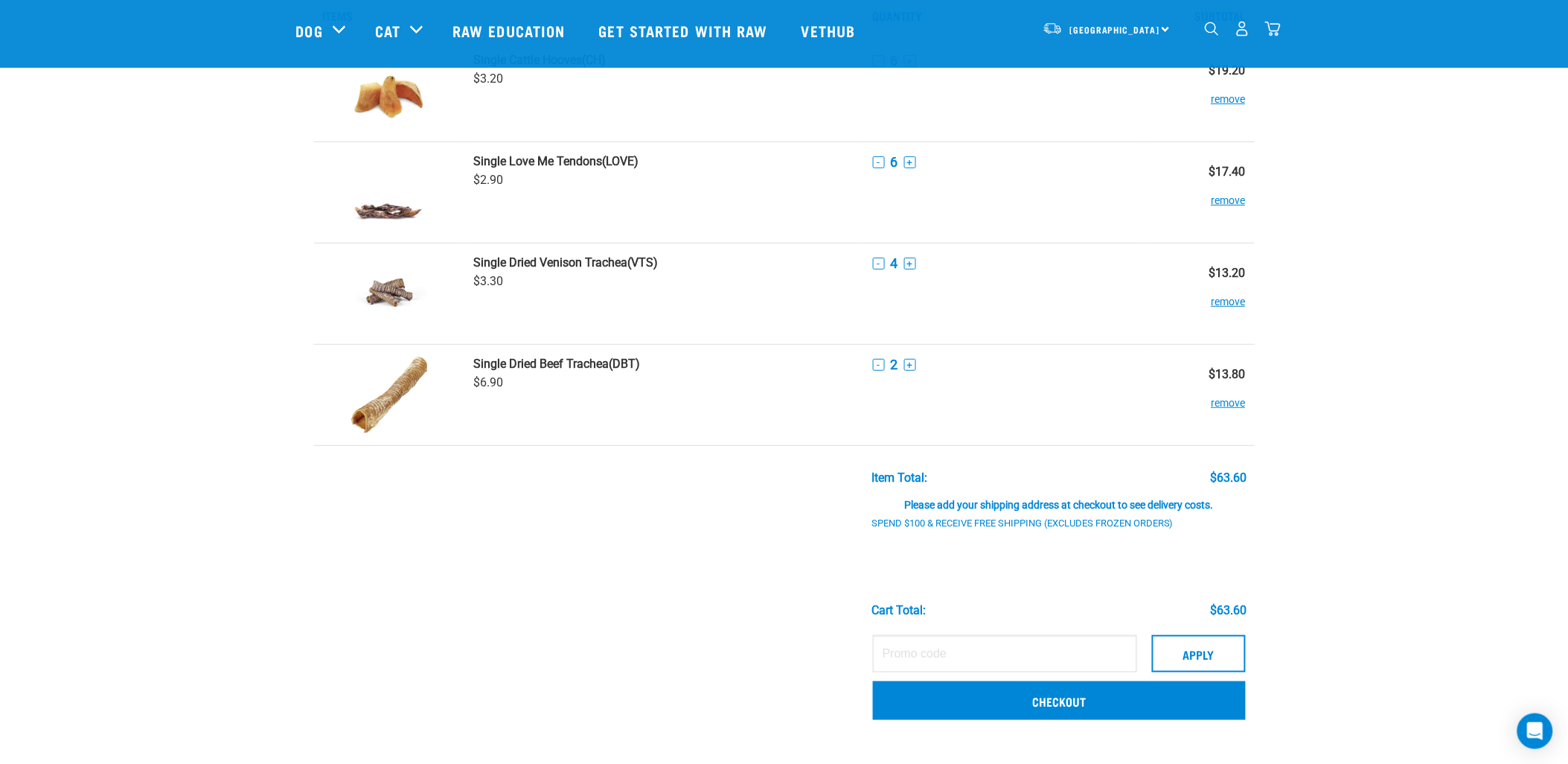
scroll to position [82, 0]
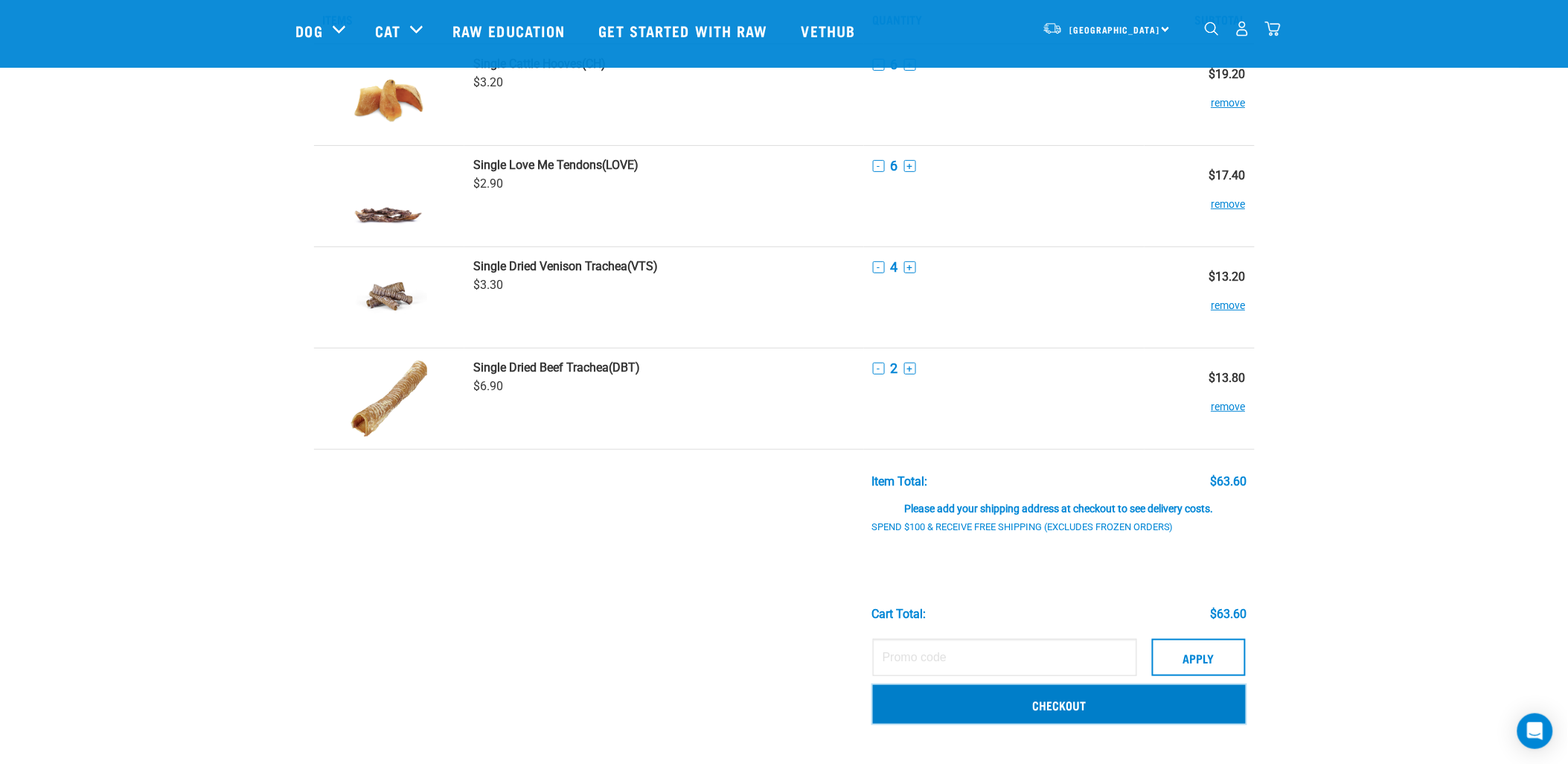
click at [1079, 698] on link "Checkout" at bounding box center [1059, 704] width 373 height 39
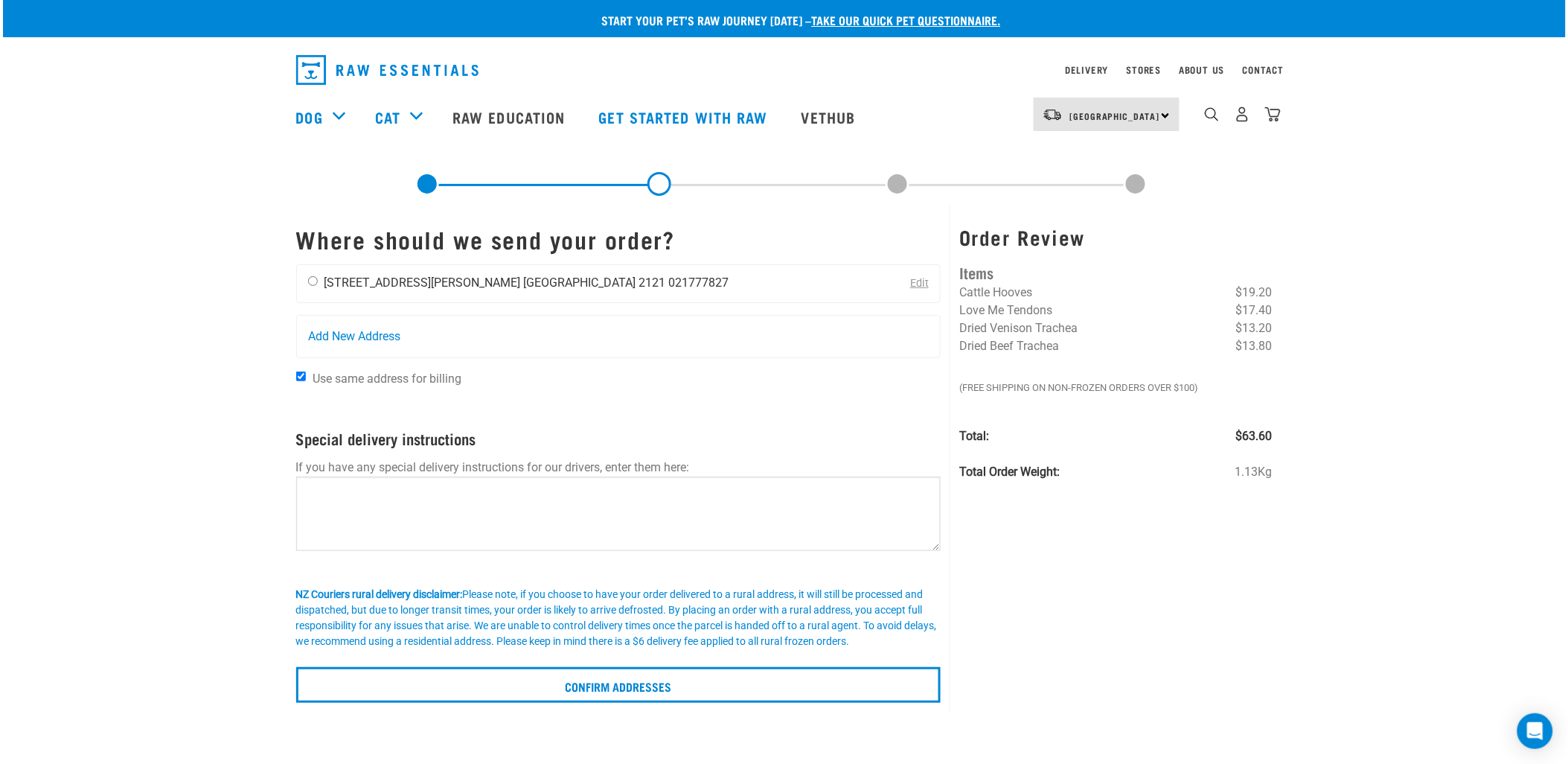
click at [308, 281] on input "radio" at bounding box center [313, 281] width 10 height 10
radio input "true"
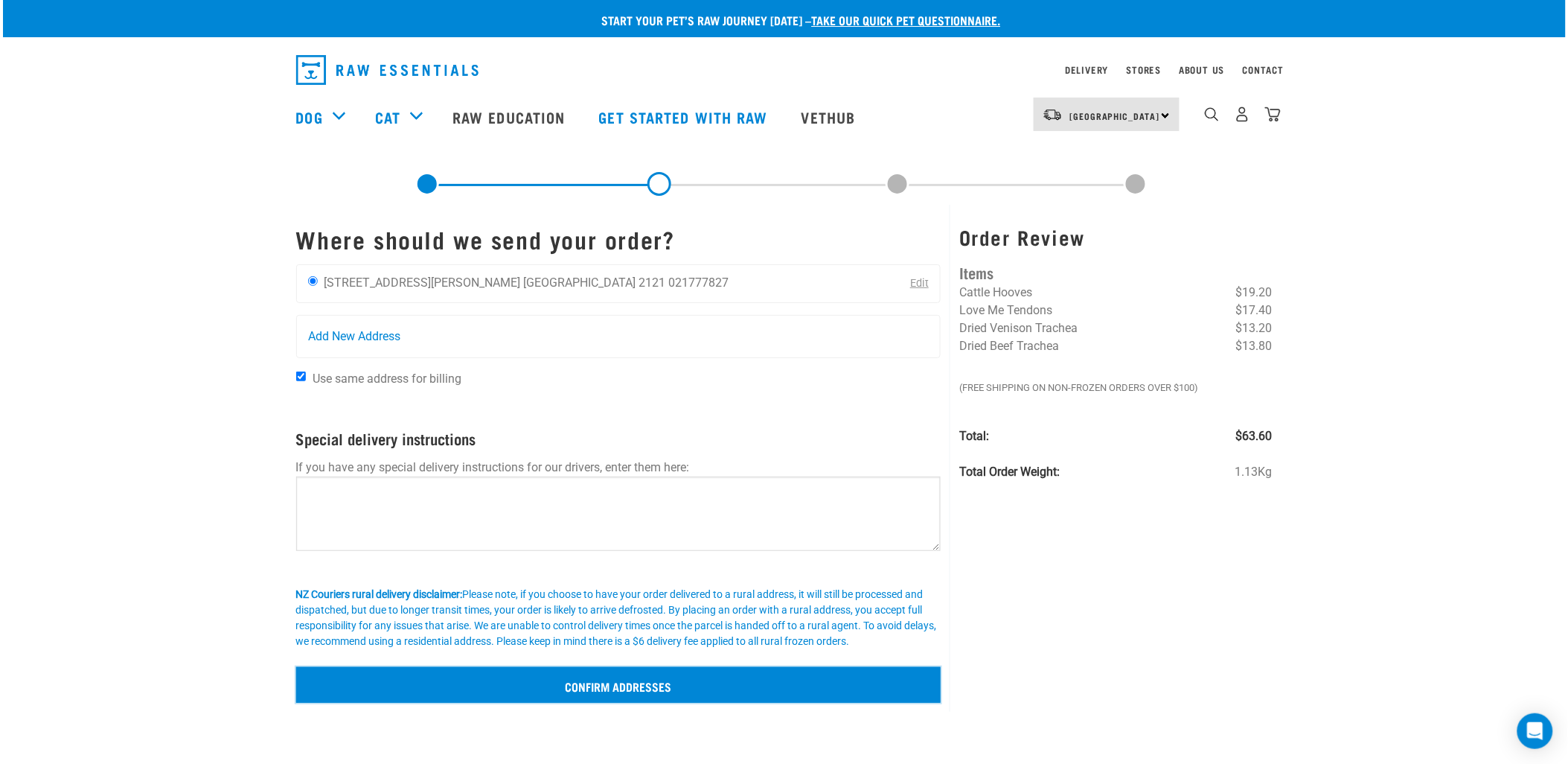
click at [637, 678] on input "Confirm addresses" at bounding box center [618, 685] width 645 height 35
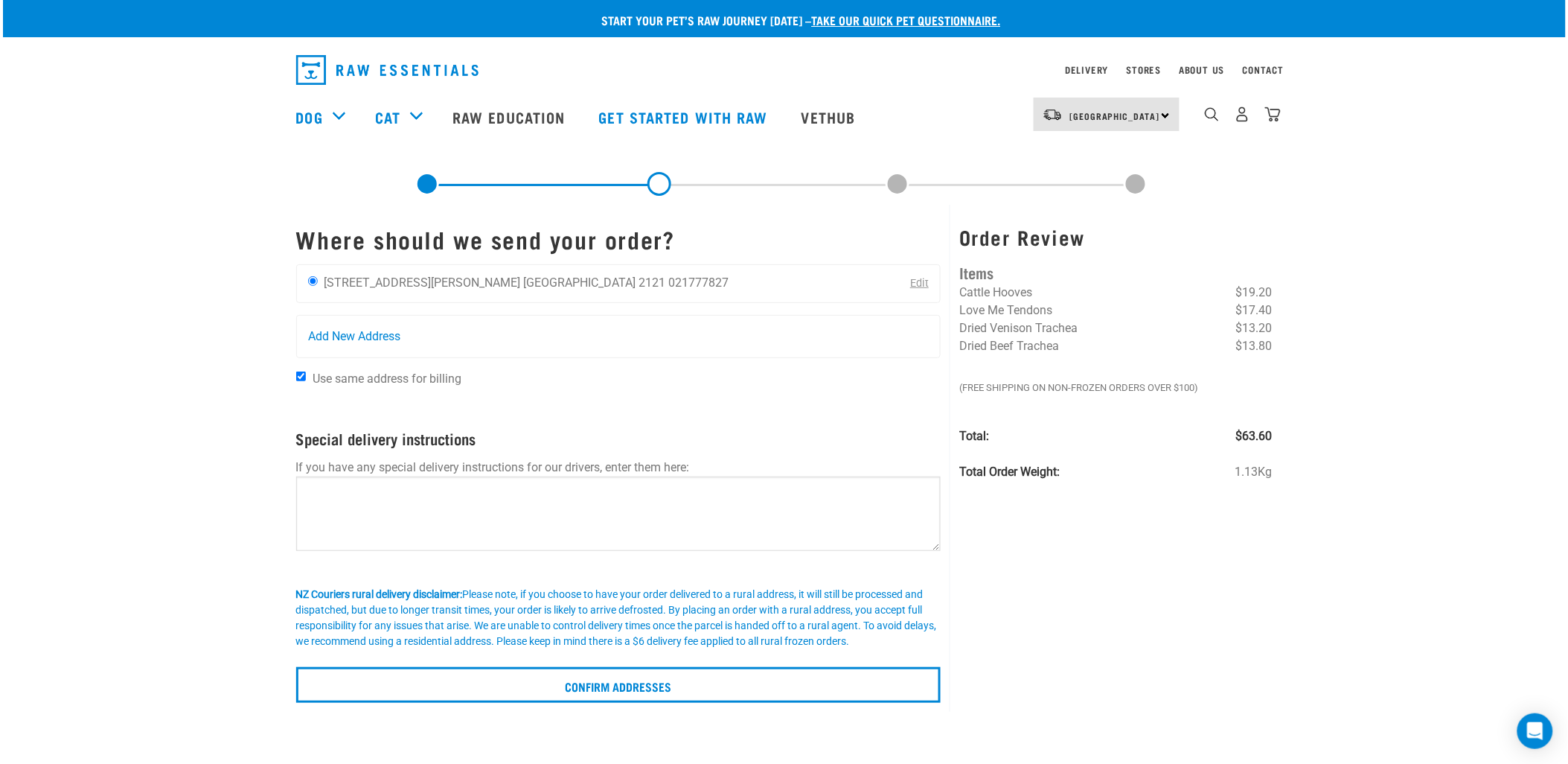
click at [913, 279] on link "Edit" at bounding box center [919, 283] width 18 height 12
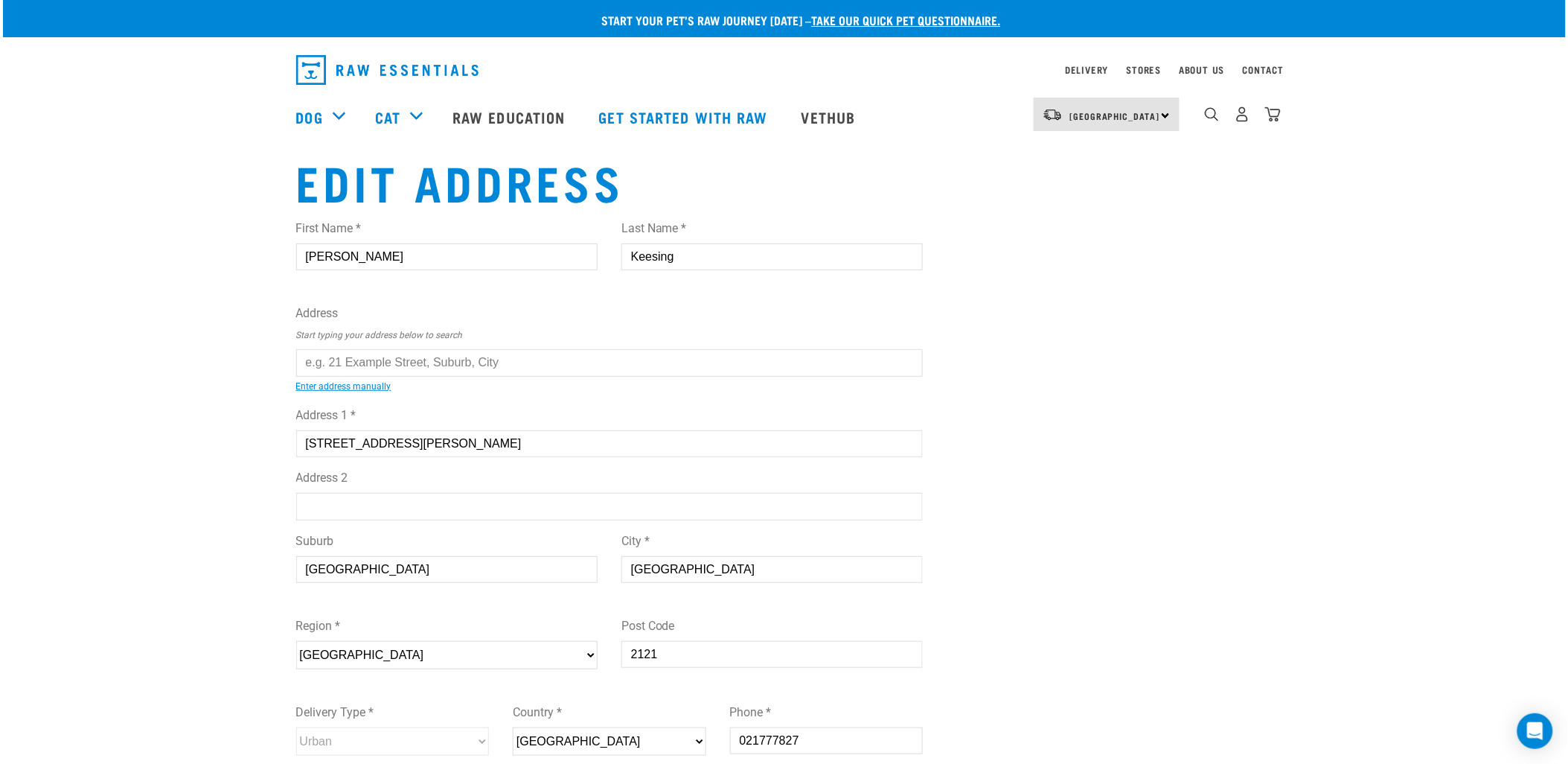
scroll to position [82, 0]
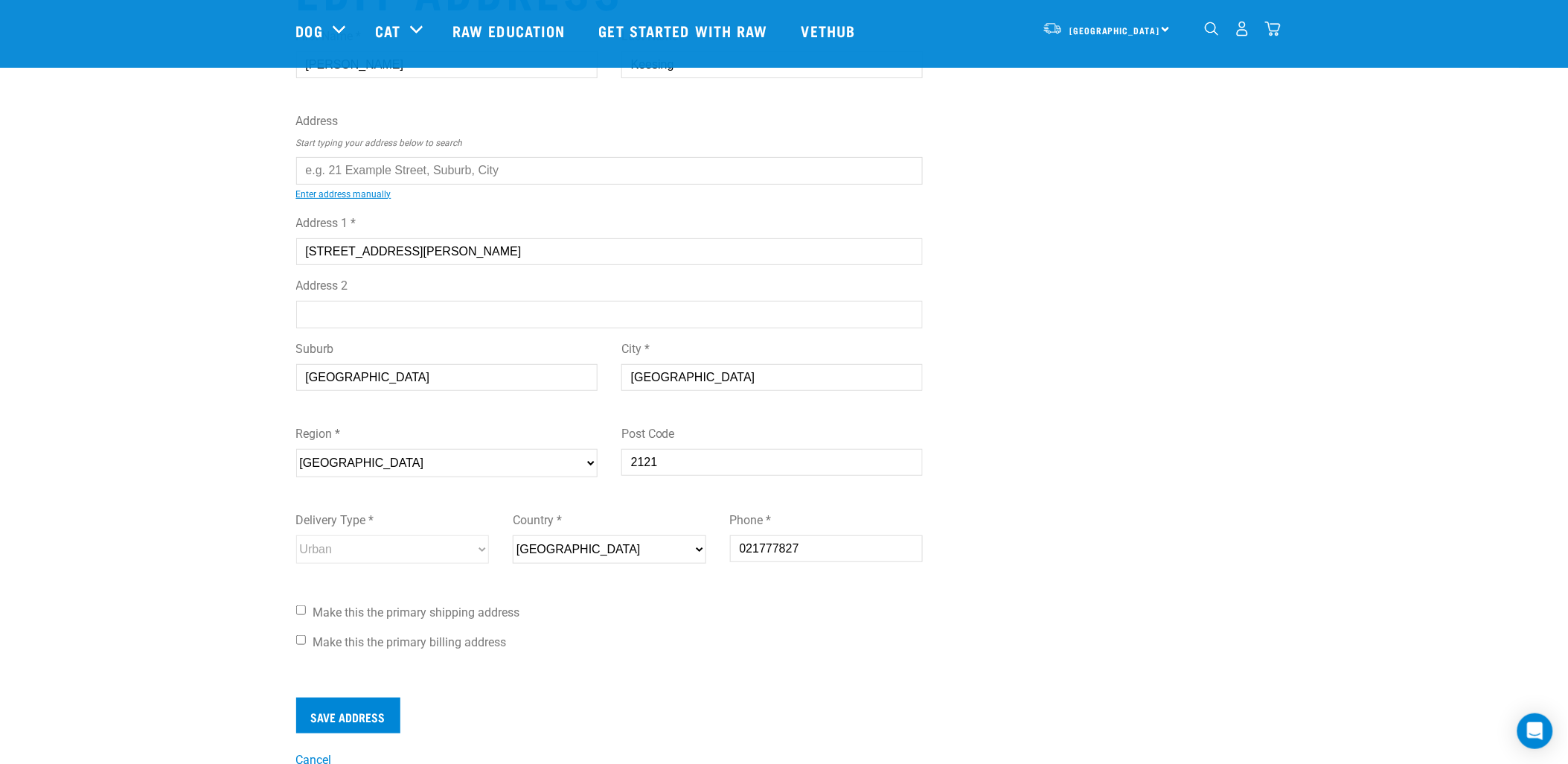
click at [655, 377] on input "[GEOGRAPHIC_DATA]" at bounding box center [771, 377] width 301 height 27
click at [655, 377] on input "Waikato" at bounding box center [771, 377] width 301 height 27
type input "Tuakau"
click at [1173, 433] on div "Edit Address First Name * Michelle Last Name * Keesing Address Start typing you…" at bounding box center [784, 365] width 1000 height 807
click at [369, 611] on span "Make this the primary shipping address" at bounding box center [417, 612] width 206 height 14
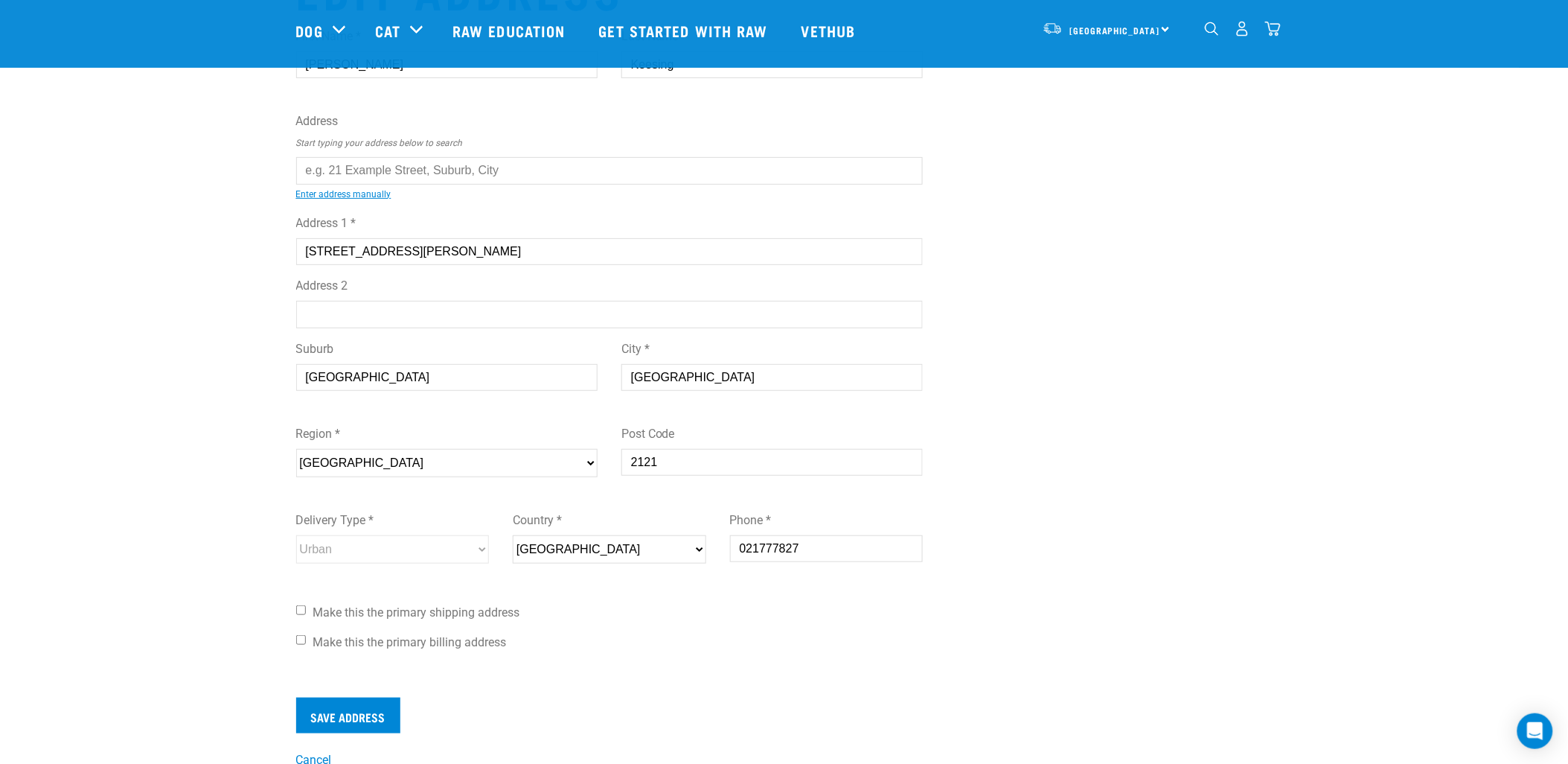
click at [306, 611] on input "Make this the primary shipping address" at bounding box center [301, 610] width 10 height 10
checkbox input "true"
click at [304, 639] on input "Make this the primary billing address" at bounding box center [301, 640] width 10 height 10
checkbox input "true"
click at [351, 715] on input "Save Address" at bounding box center [348, 715] width 104 height 35
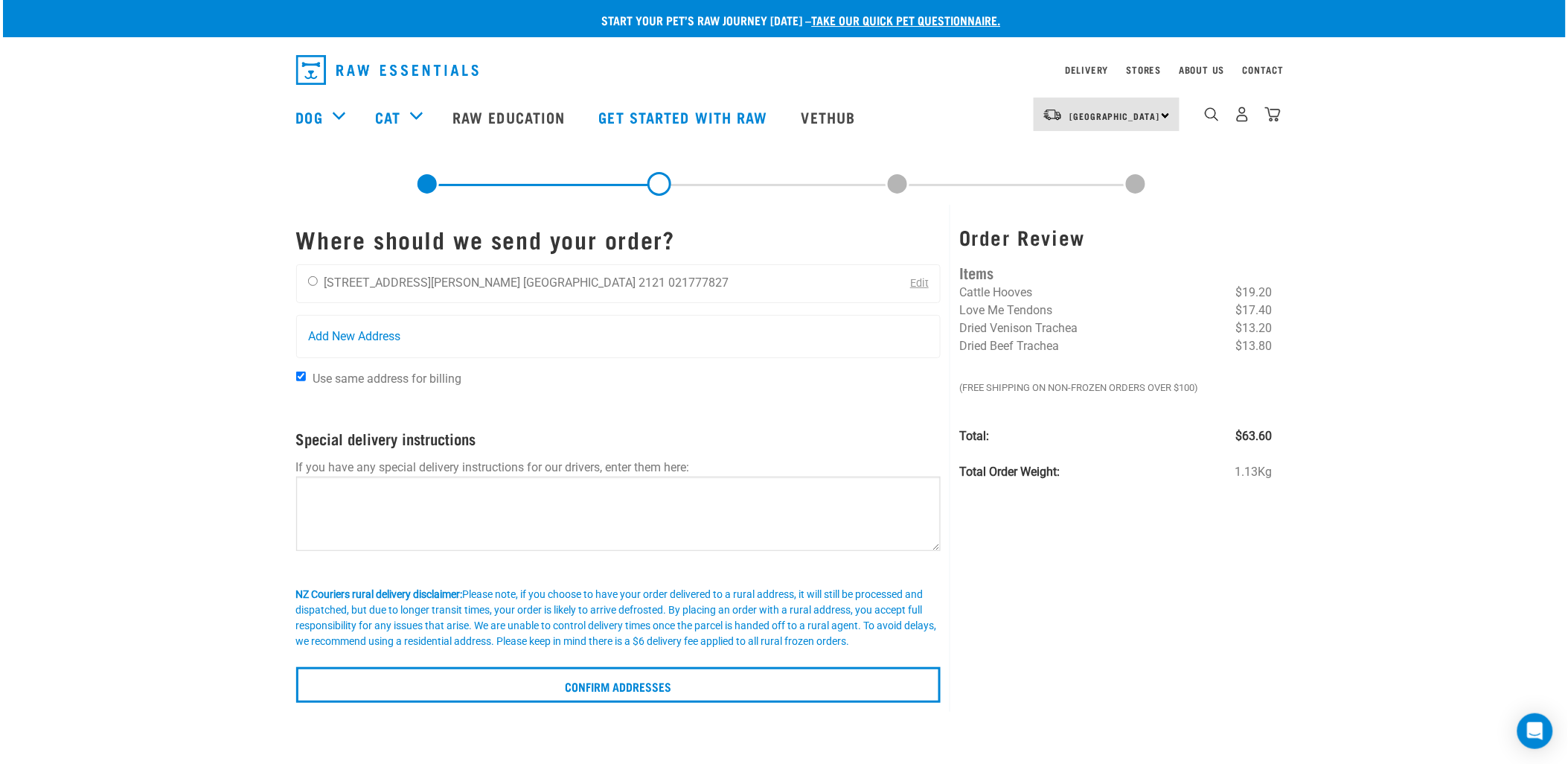
scroll to position [82, 0]
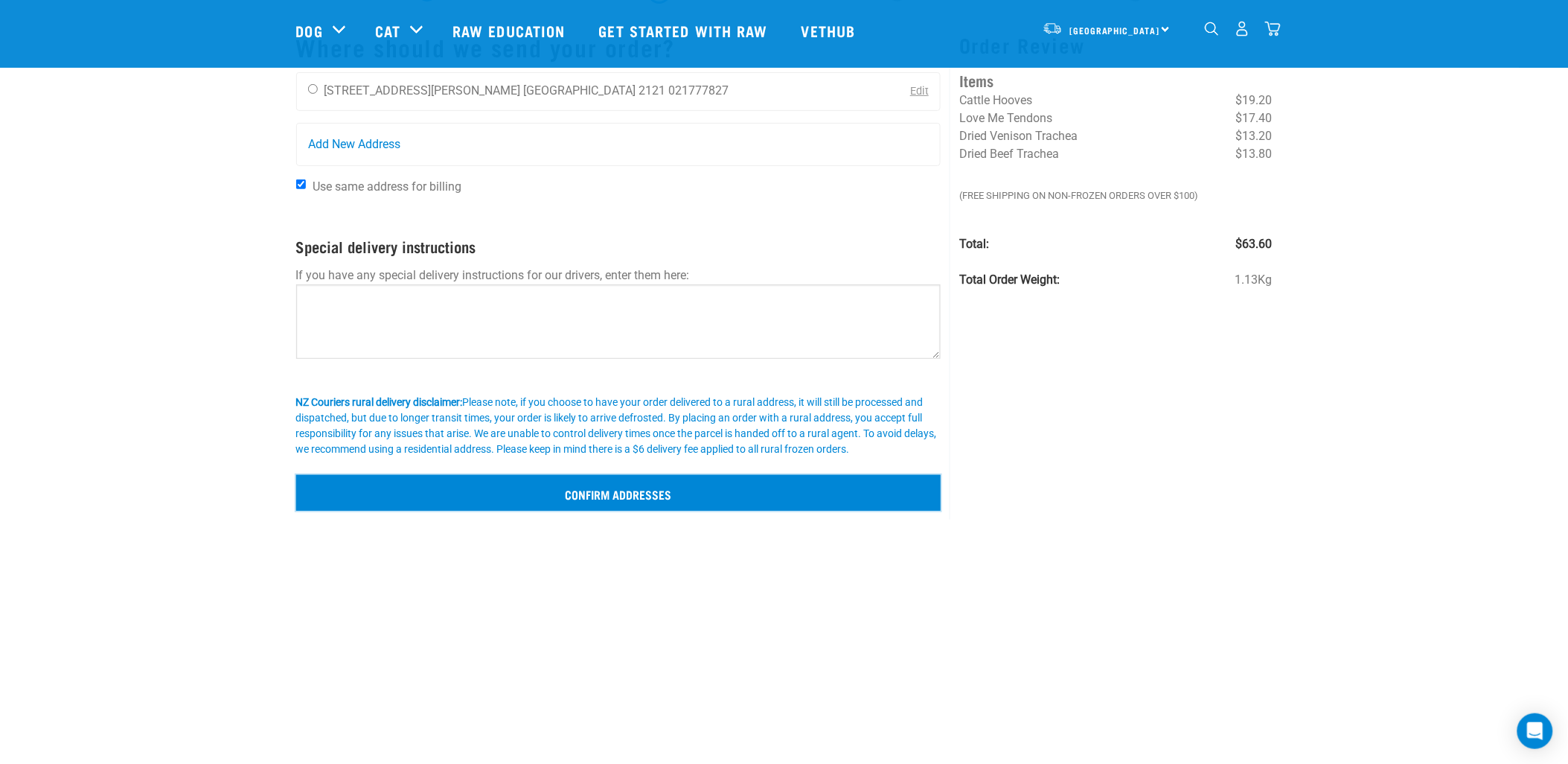
click at [643, 493] on input "Confirm addresses" at bounding box center [618, 493] width 645 height 35
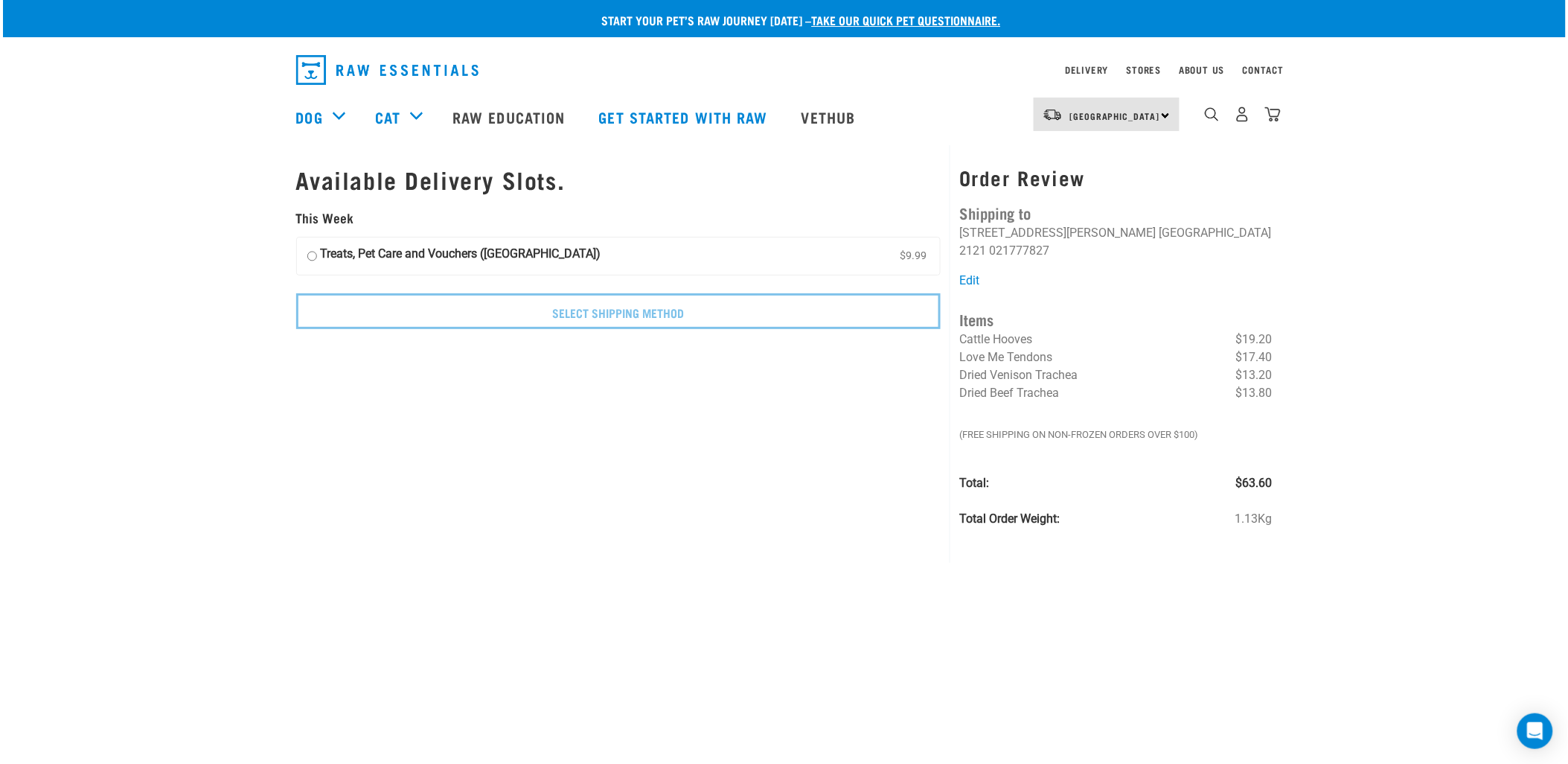
click at [311, 257] on input "Treats, Pet Care and Vouchers ([GEOGRAPHIC_DATA]) $9.99" at bounding box center [312, 256] width 10 height 22
radio input "true"
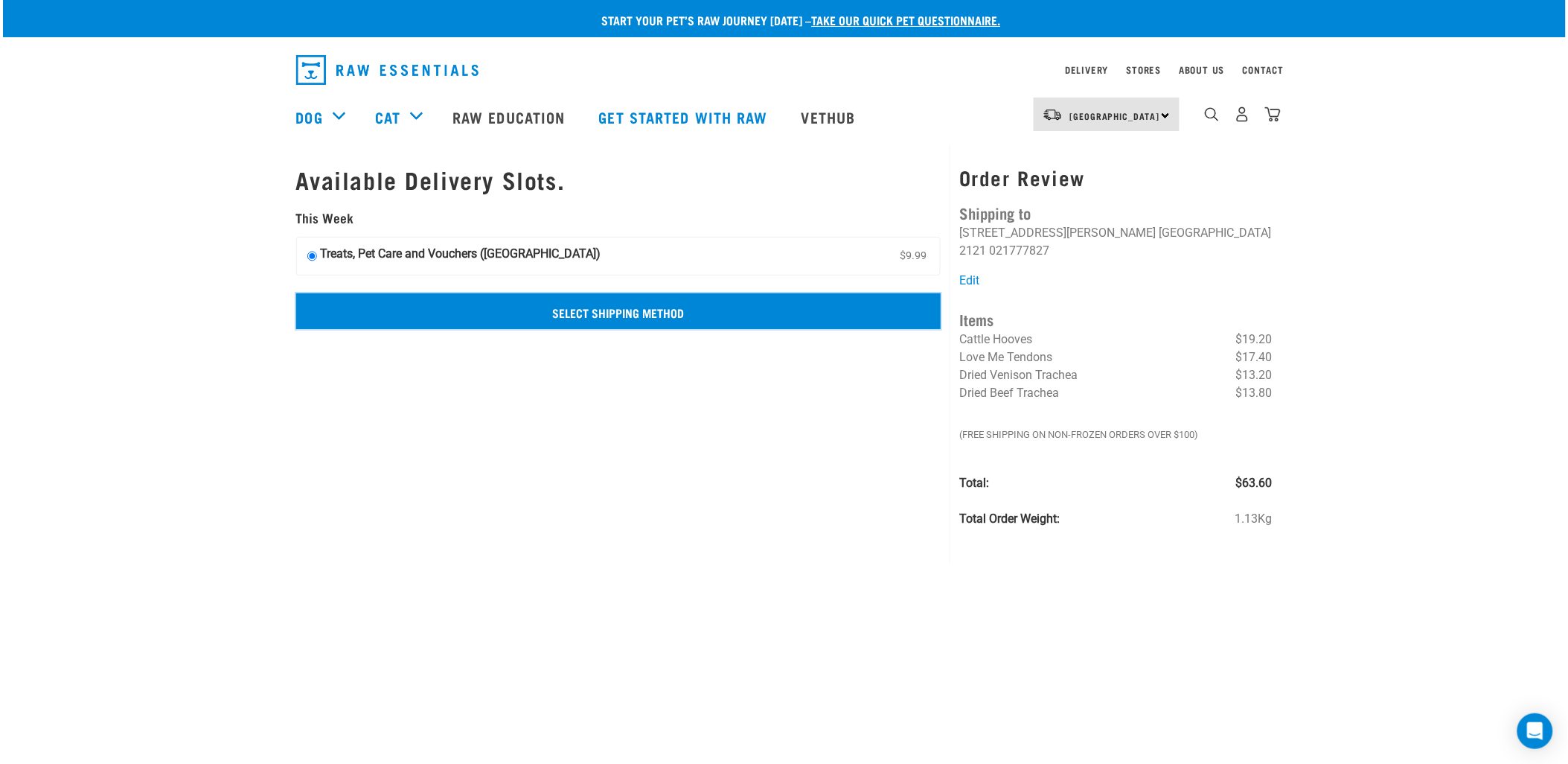
click at [613, 317] on input "Select Shipping Method" at bounding box center [618, 311] width 645 height 35
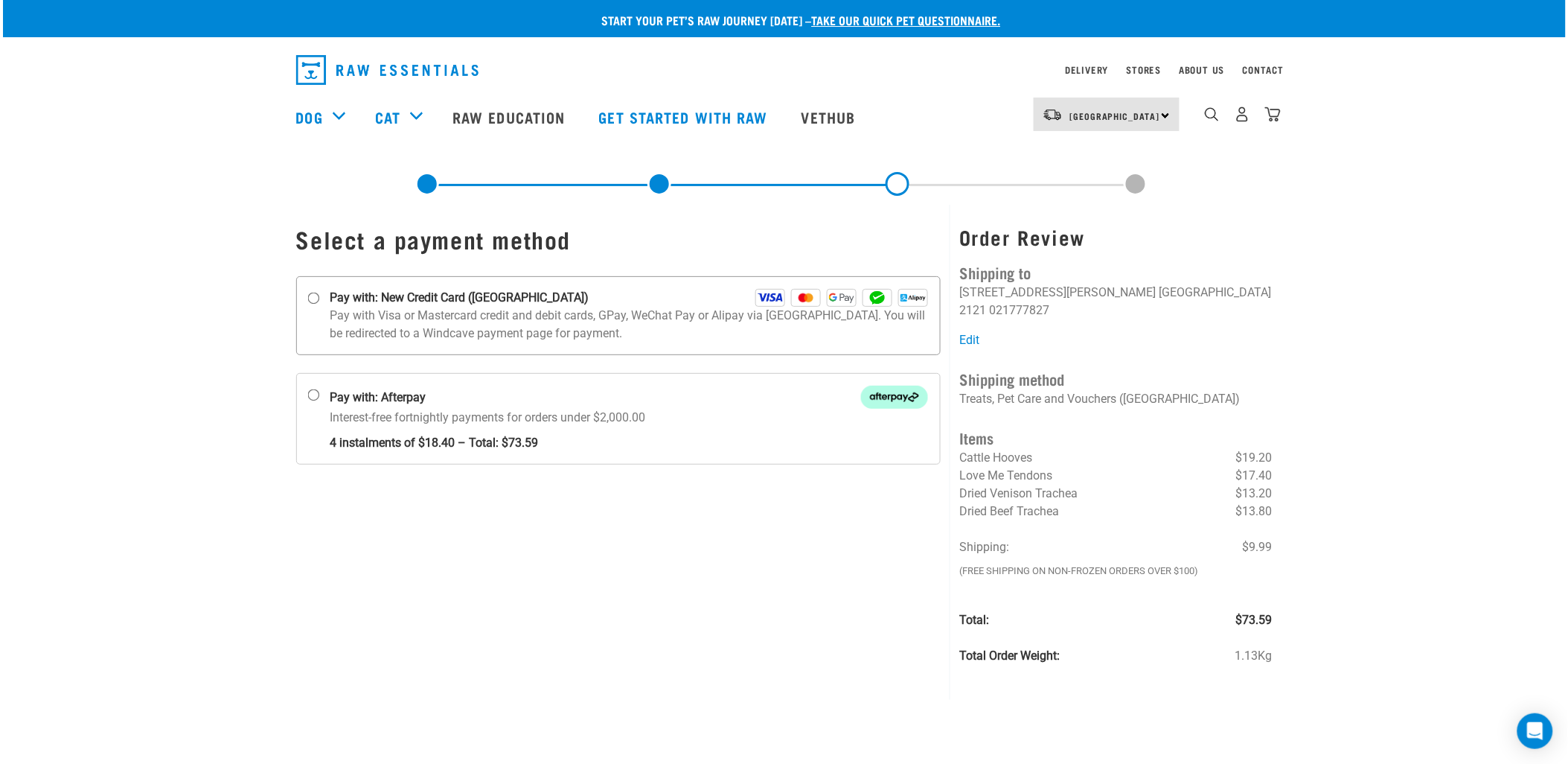
click at [313, 298] on input "Pay with: New Credit Card ([GEOGRAPHIC_DATA])" at bounding box center [313, 298] width 12 height 12
radio input "true"
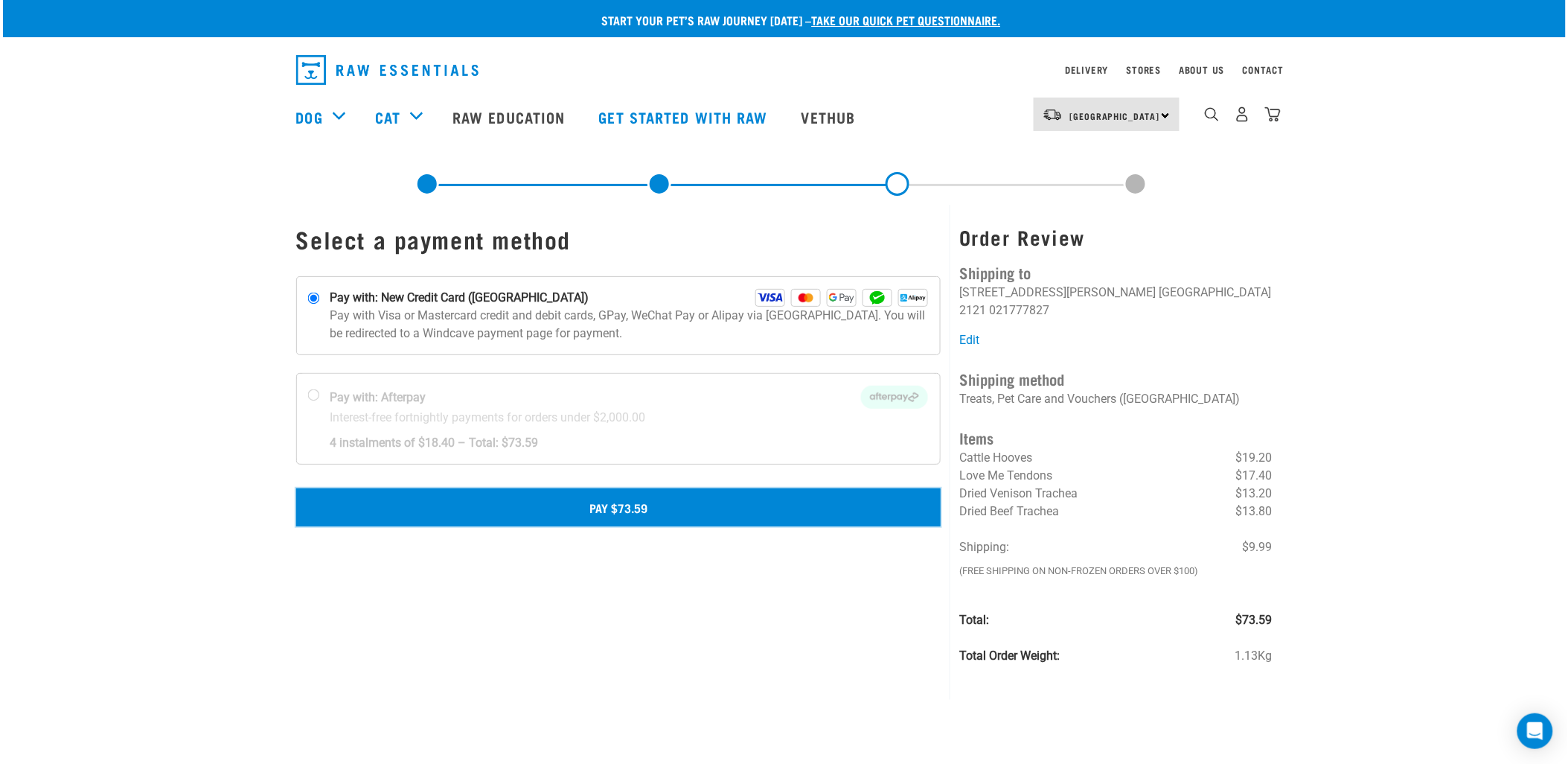
click at [636, 504] on button "Pay $73.59" at bounding box center [618, 507] width 645 height 37
